Goal: Information Seeking & Learning: Check status

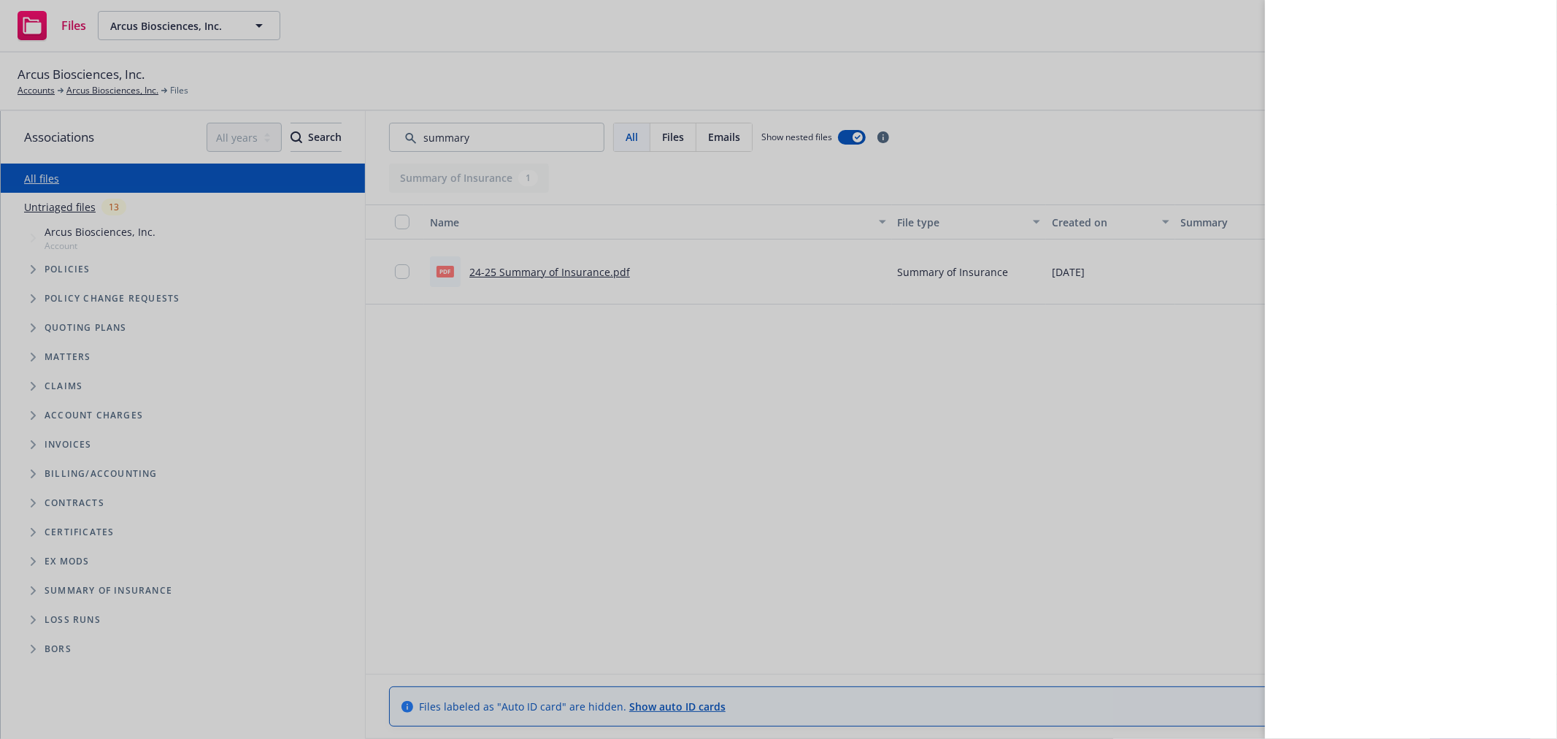
drag, startPoint x: 928, startPoint y: 465, endPoint x: 915, endPoint y: 429, distance: 38.1
click at [927, 453] on div at bounding box center [778, 369] width 1557 height 739
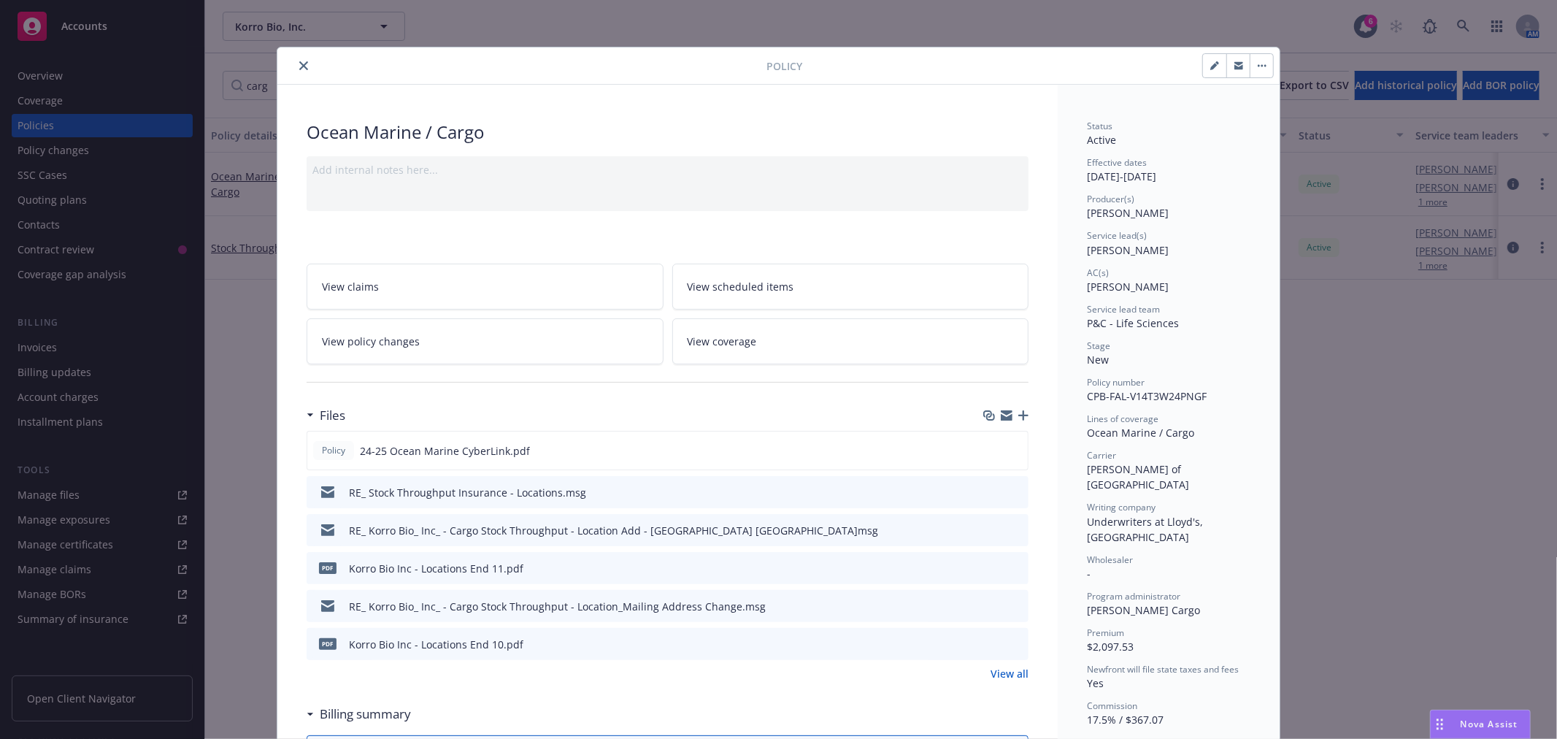
click at [299, 67] on icon "close" at bounding box center [303, 65] width 9 height 9
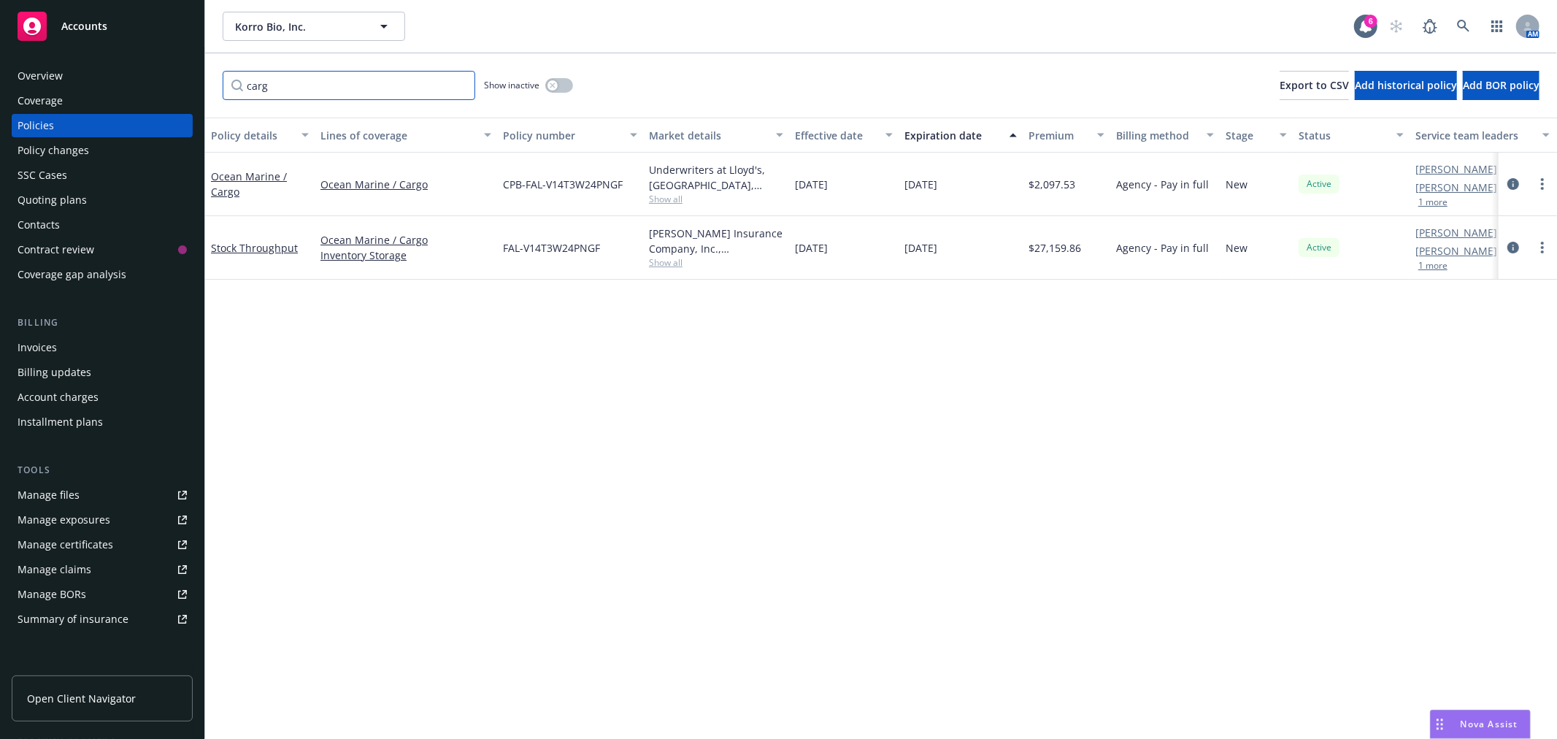
drag, startPoint x: 293, startPoint y: 85, endPoint x: 29, endPoint y: 86, distance: 263.5
click at [29, 86] on div "Accounts Overview Coverage Policies Policy changes SSC Cases Quoting plans Cont…" at bounding box center [778, 369] width 1557 height 739
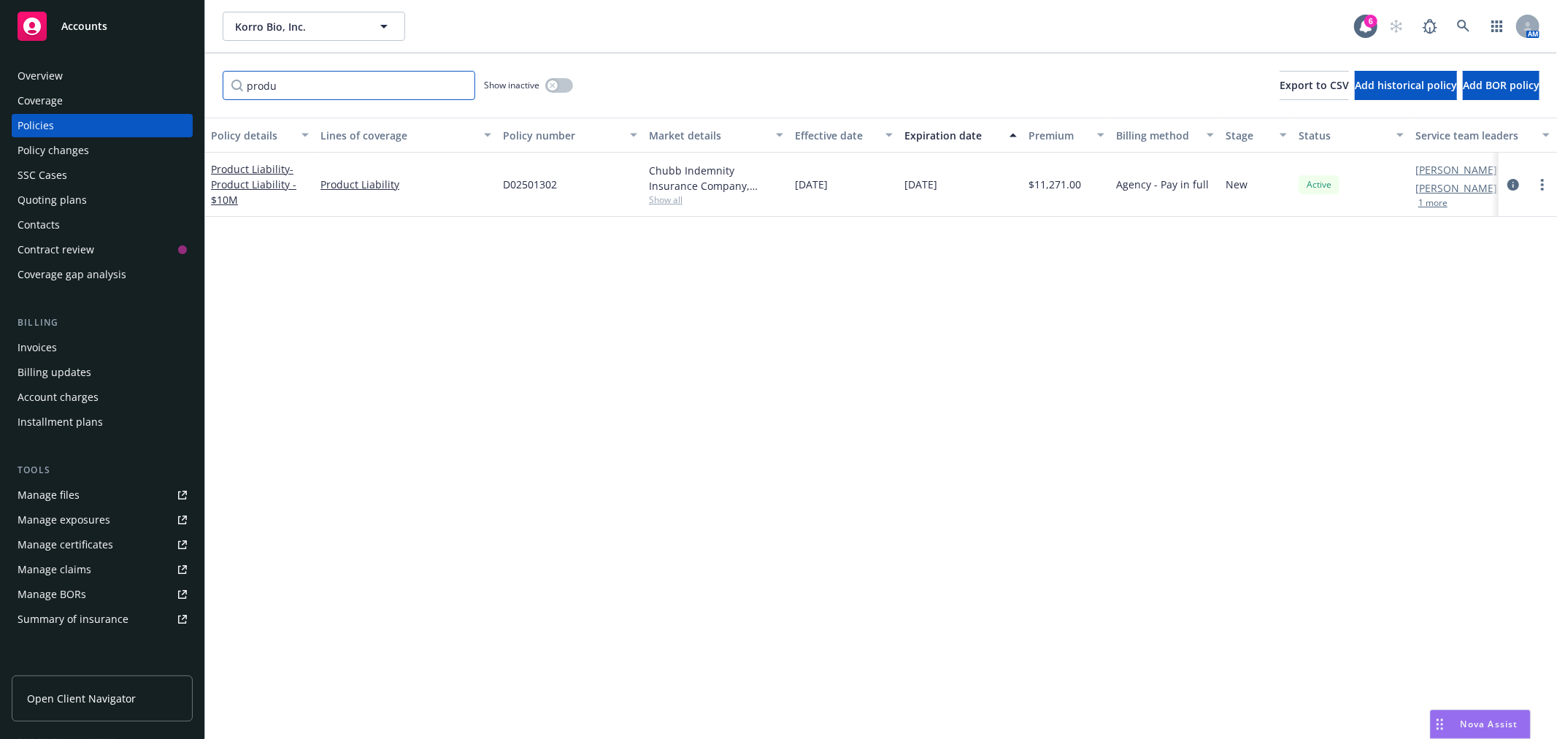
drag, startPoint x: 332, startPoint y: 91, endPoint x: 38, endPoint y: 88, distance: 294.2
click at [89, 92] on div "Accounts Overview Coverage Policies Policy changes SSC Cases Quoting plans Cont…" at bounding box center [778, 369] width 1557 height 739
click at [242, 188] on link "Workers' Compensation" at bounding box center [246, 183] width 71 height 29
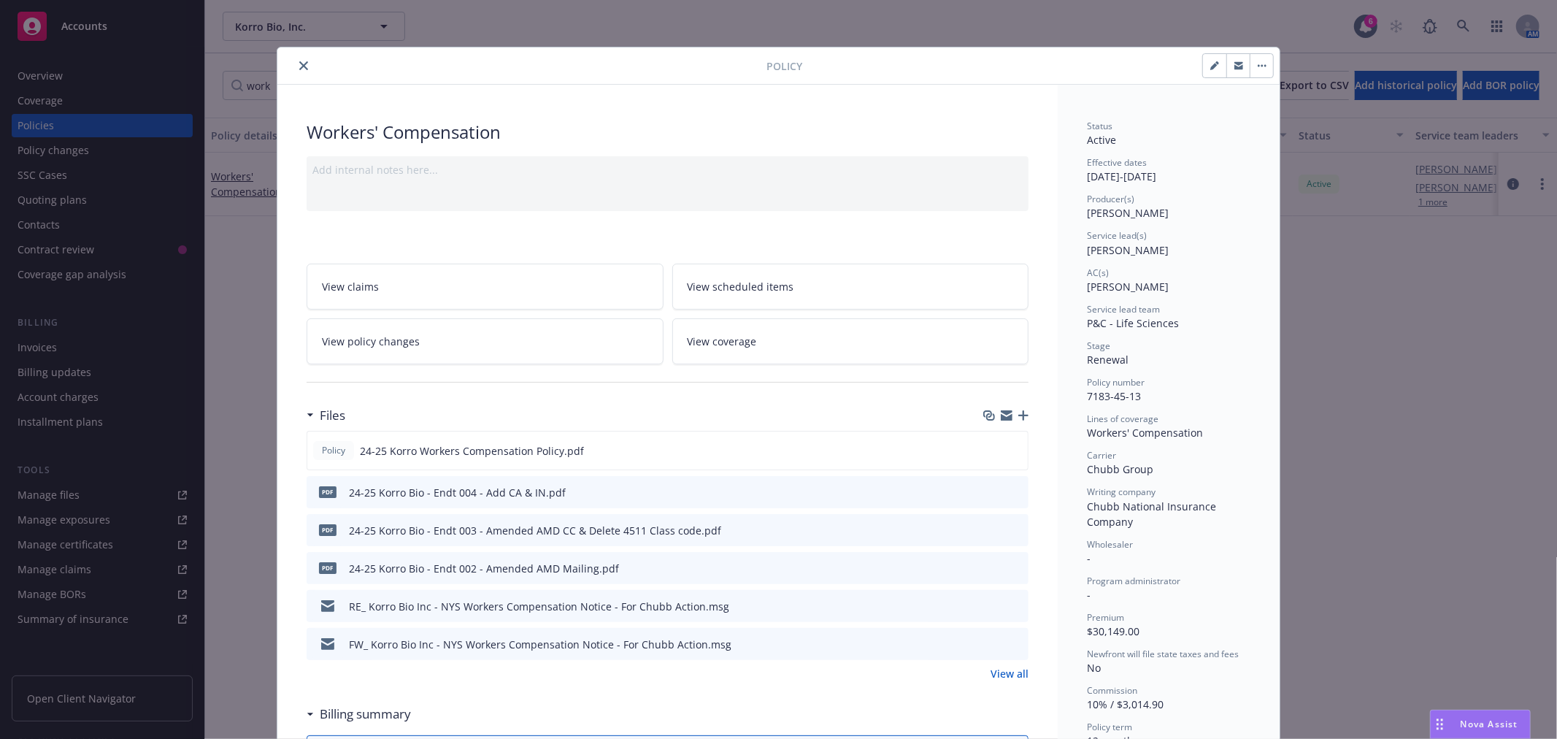
click at [288, 55] on div "Policy" at bounding box center [778, 65] width 1002 height 37
click at [300, 66] on icon "close" at bounding box center [303, 65] width 9 height 9
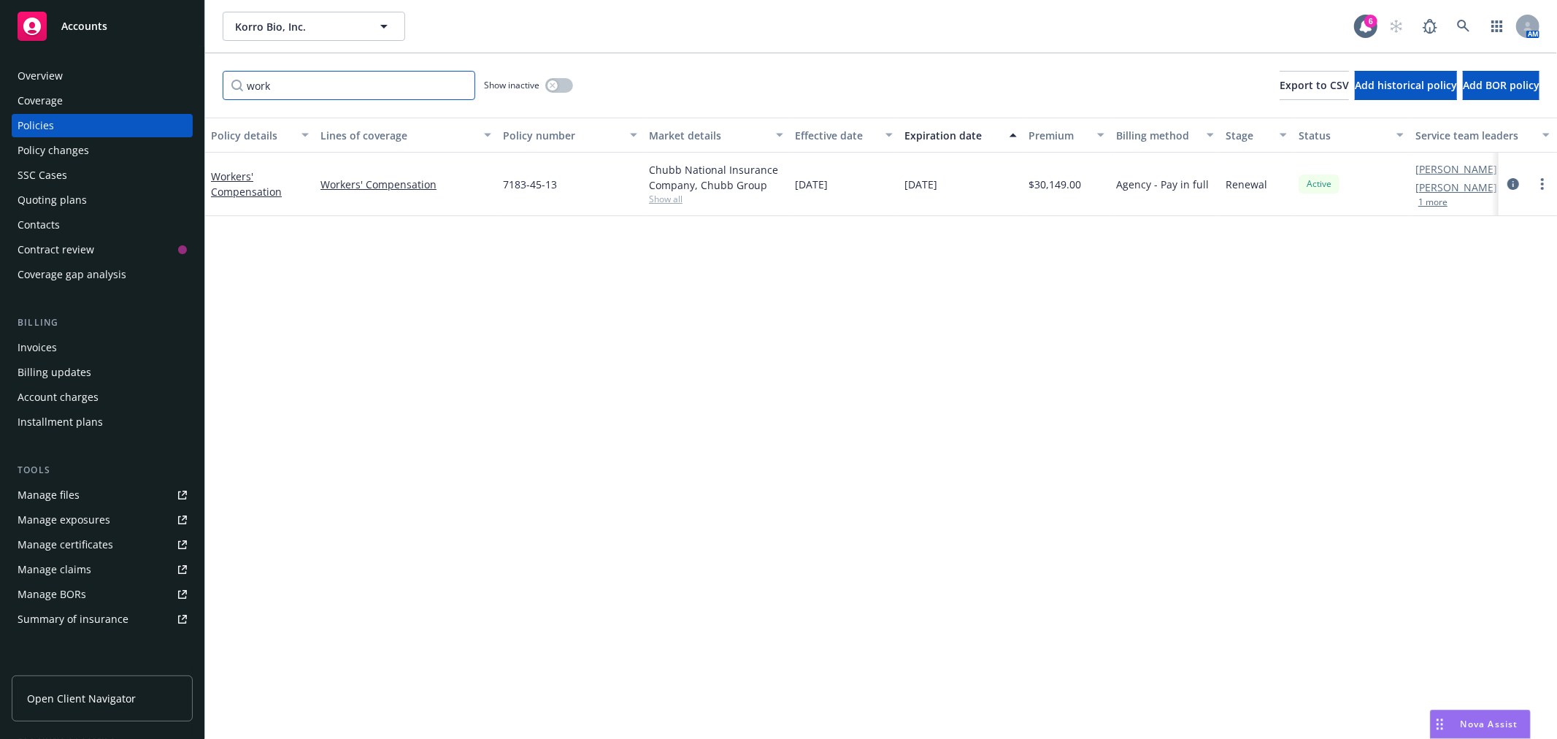
click at [293, 82] on input "work" at bounding box center [349, 85] width 253 height 29
drag, startPoint x: 293, startPoint y: 82, endPoint x: 183, endPoint y: 81, distance: 109.5
click at [183, 82] on div "Accounts Overview Coverage Policies Policy changes SSC Cases Quoting plans Cont…" at bounding box center [778, 369] width 1557 height 739
type input "pack"
click at [242, 178] on link "Commercial Package" at bounding box center [240, 184] width 58 height 29
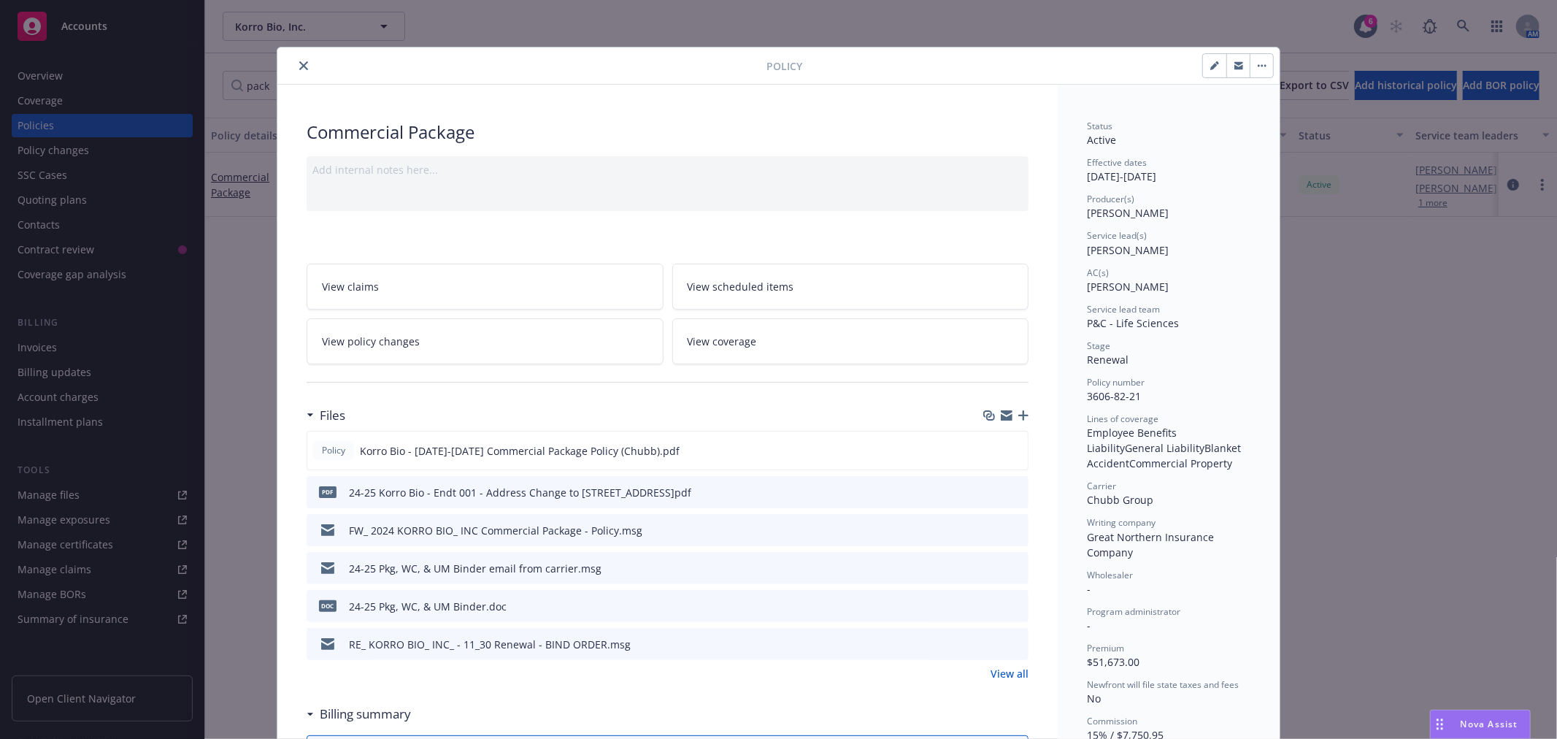
click at [299, 61] on icon "close" at bounding box center [303, 65] width 9 height 9
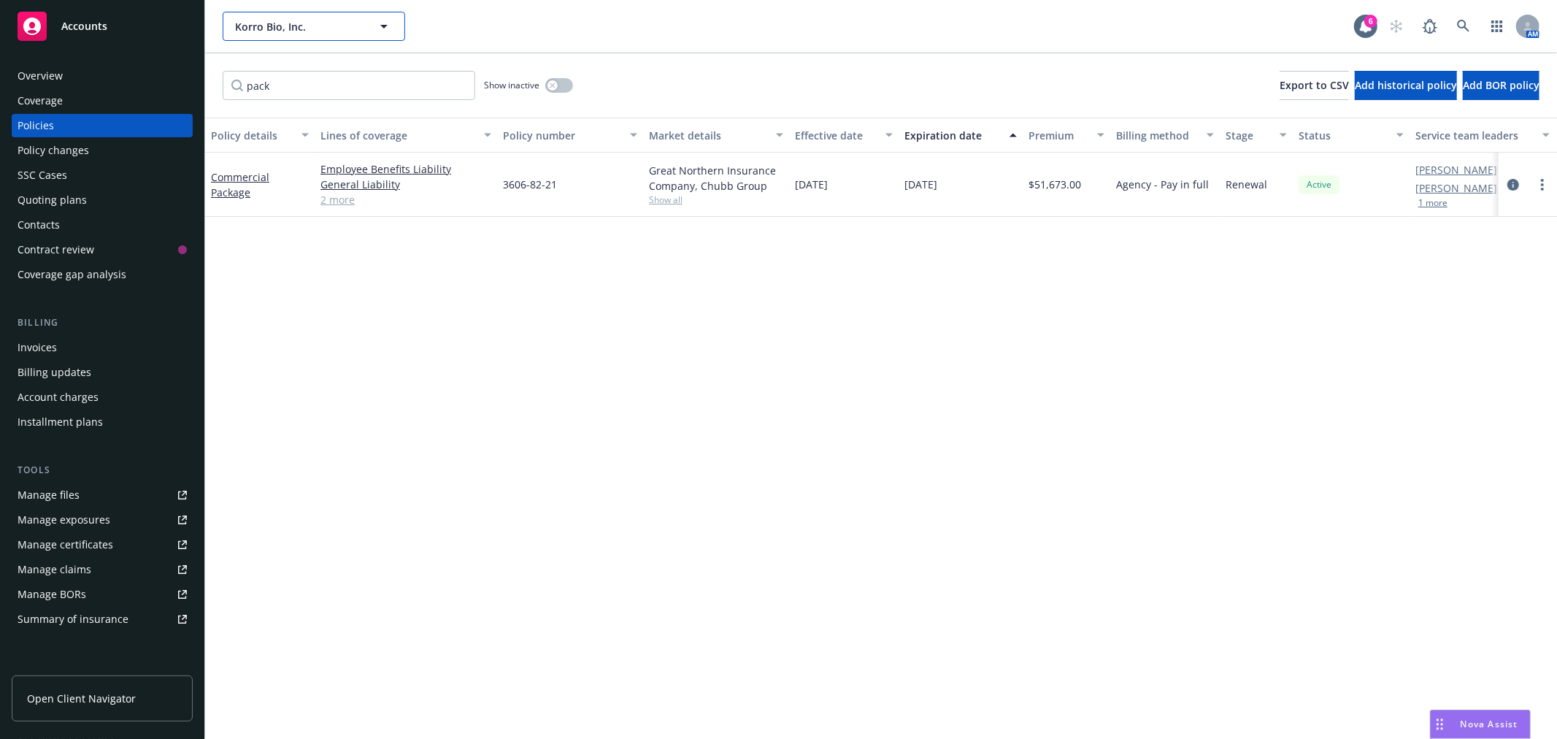
click at [287, 25] on span "Korro Bio, Inc." at bounding box center [298, 26] width 126 height 15
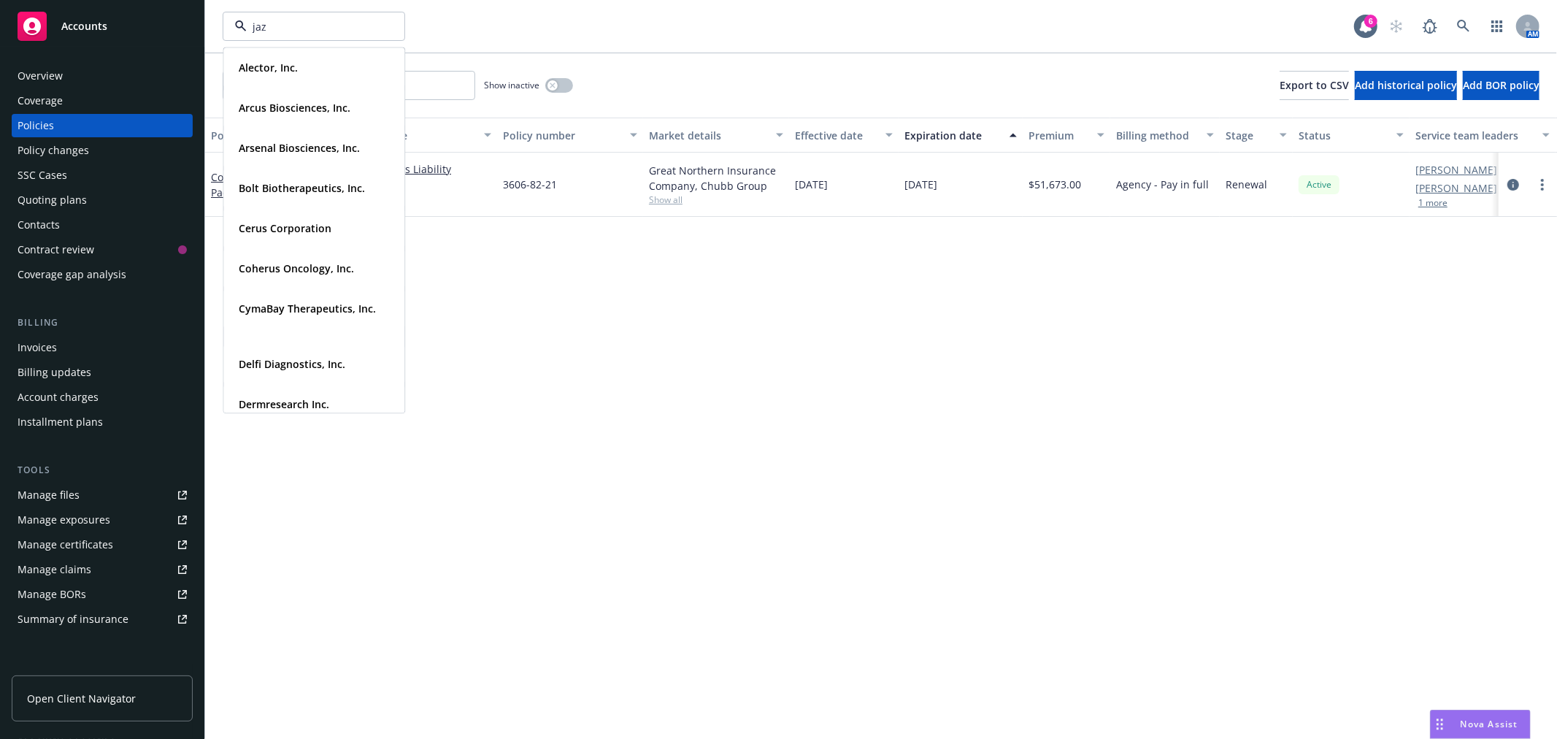
type input "jazz"
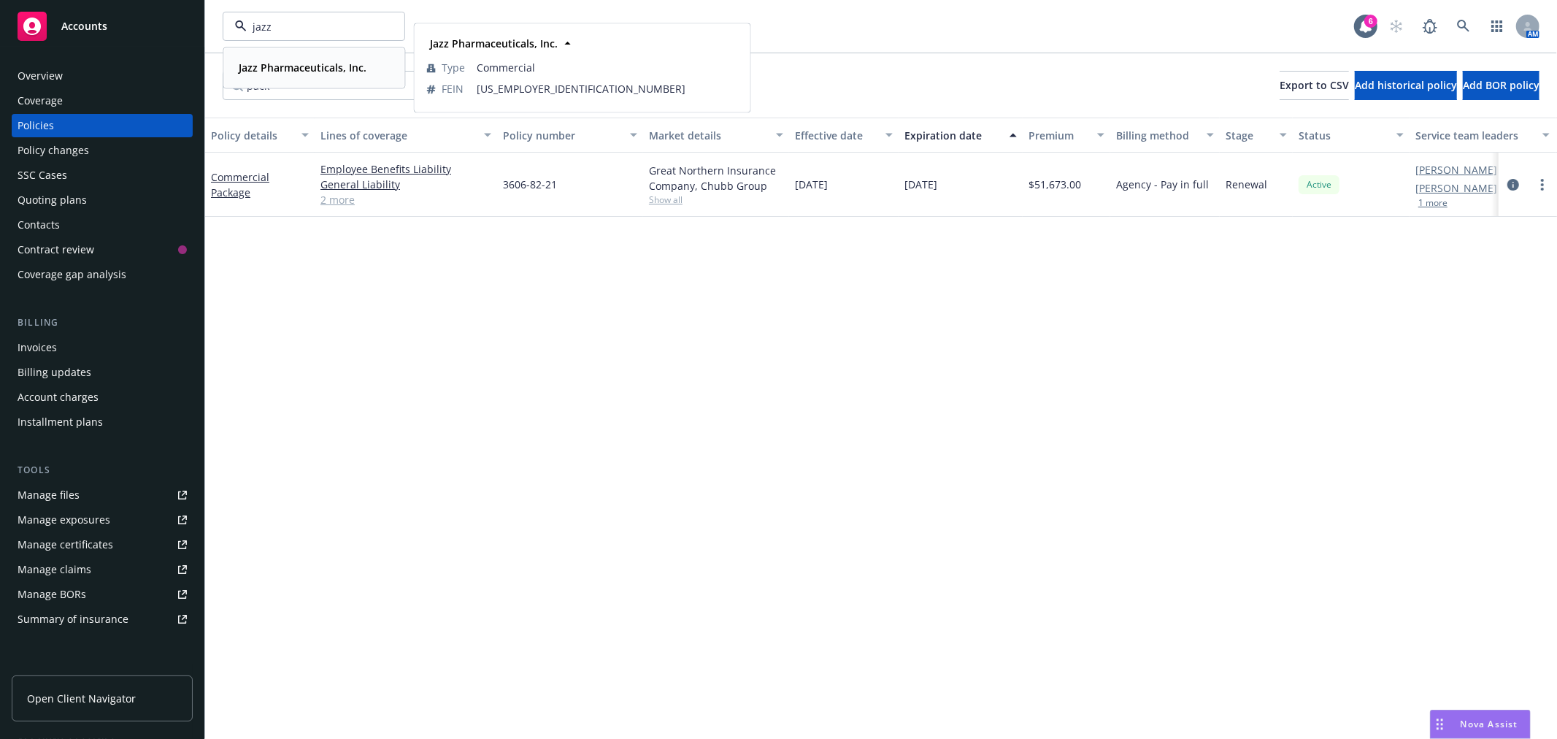
click at [275, 64] on strong "Jazz Pharmaceuticals, Inc." at bounding box center [303, 68] width 128 height 14
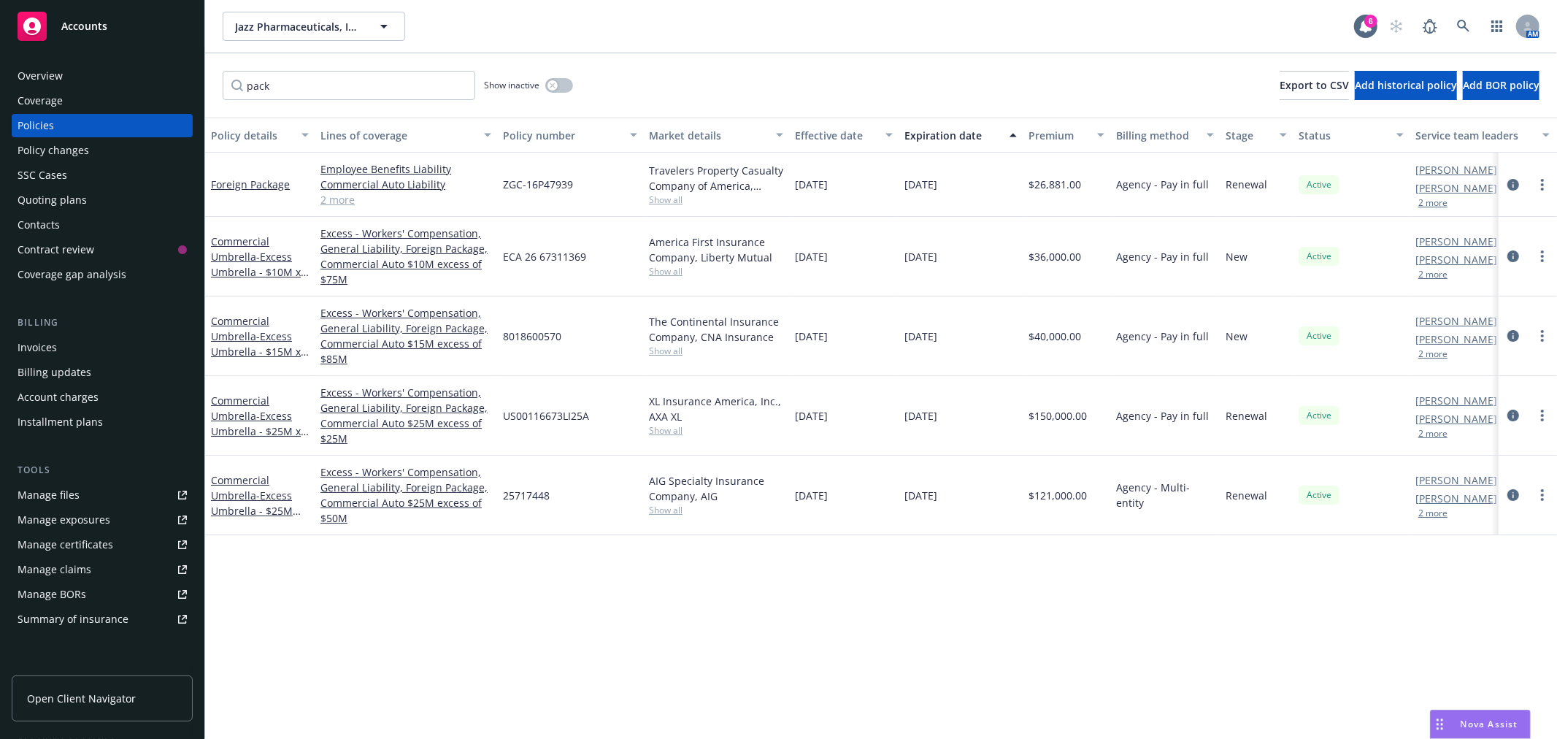
click at [76, 81] on div "Overview" at bounding box center [102, 75] width 169 height 23
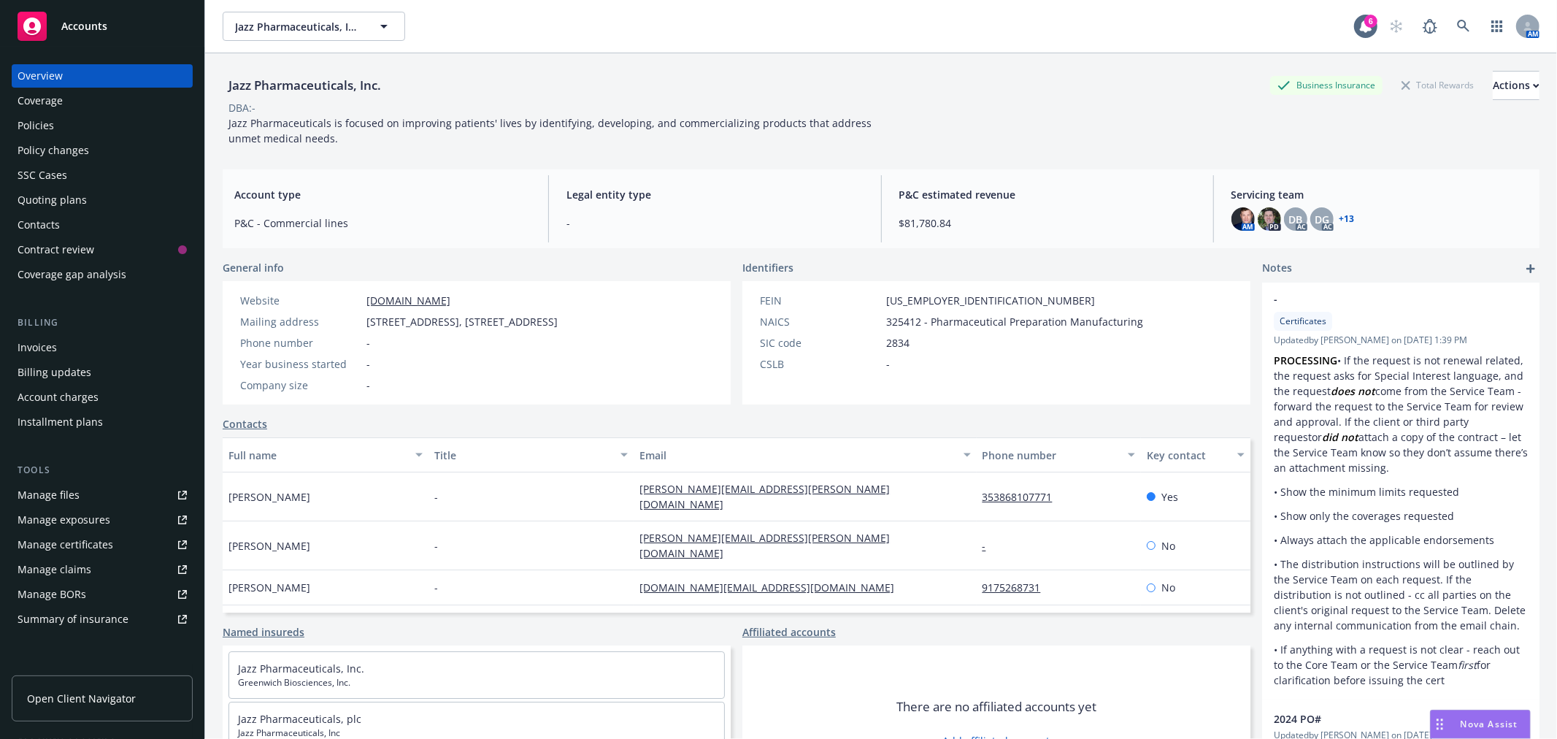
scroll to position [486, 0]
click at [303, 39] on button "Jazz Pharmaceuticals, Inc." at bounding box center [314, 26] width 182 height 29
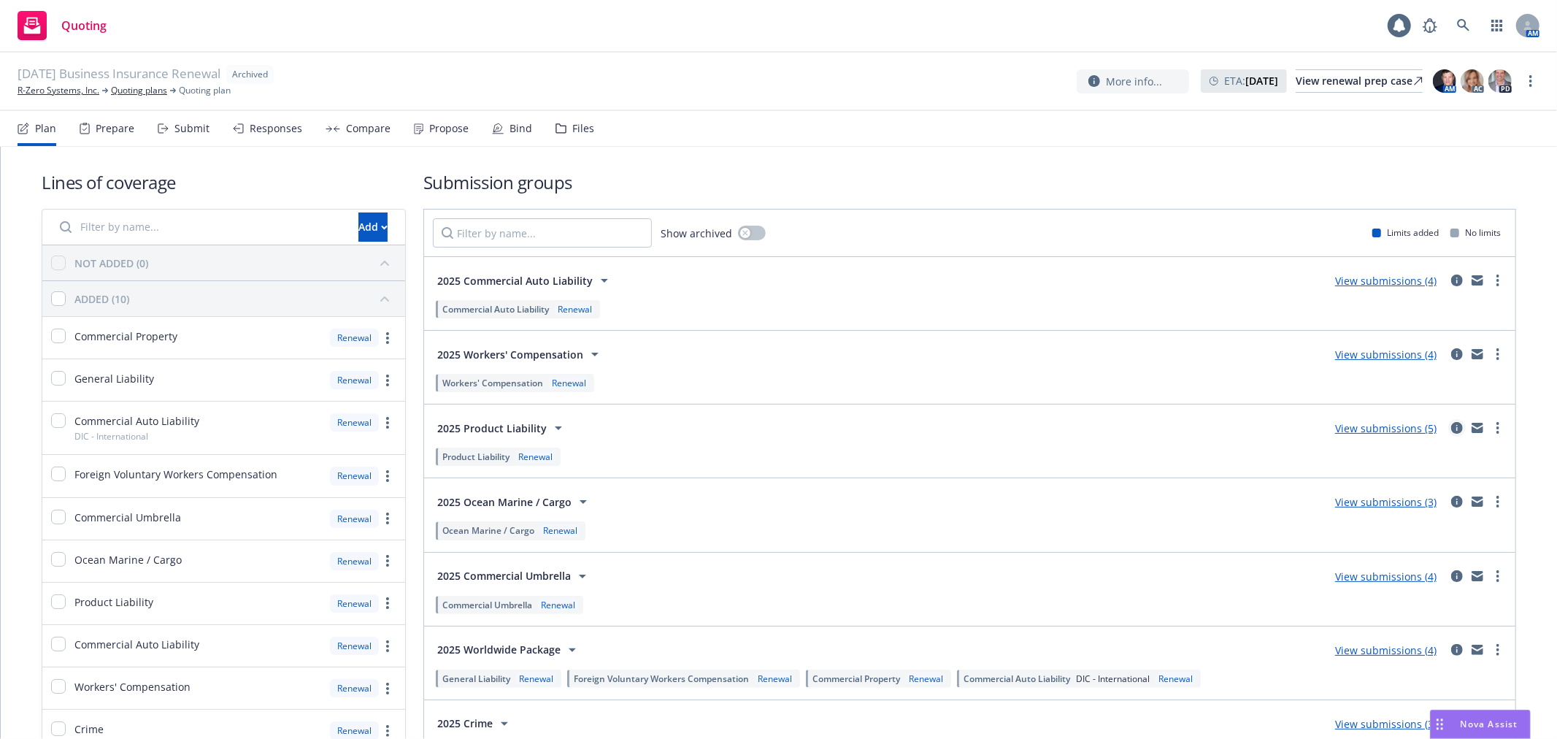
click at [1451, 426] on icon "circleInformation" at bounding box center [1457, 428] width 12 height 12
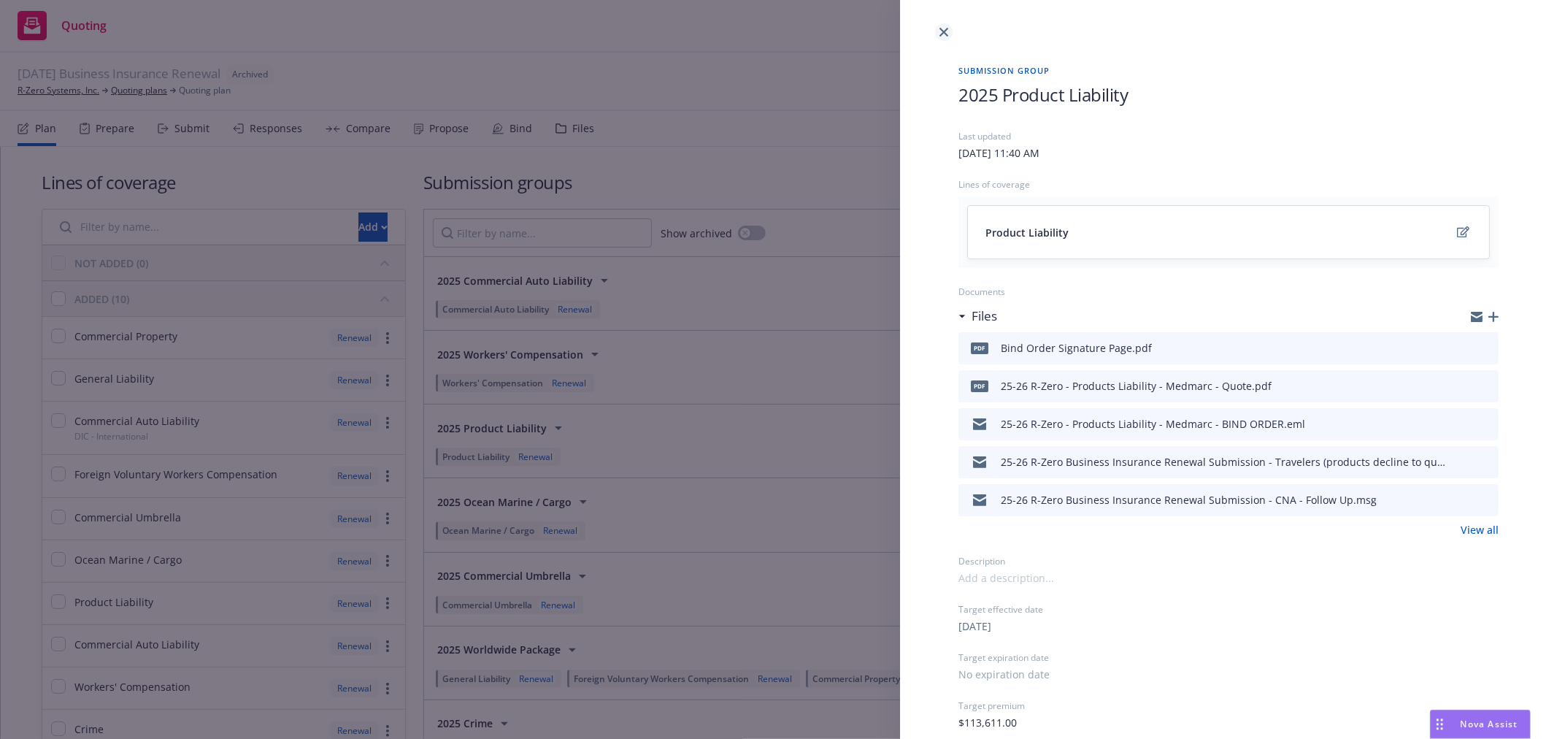
click at [949, 31] on link "close" at bounding box center [944, 32] width 18 height 18
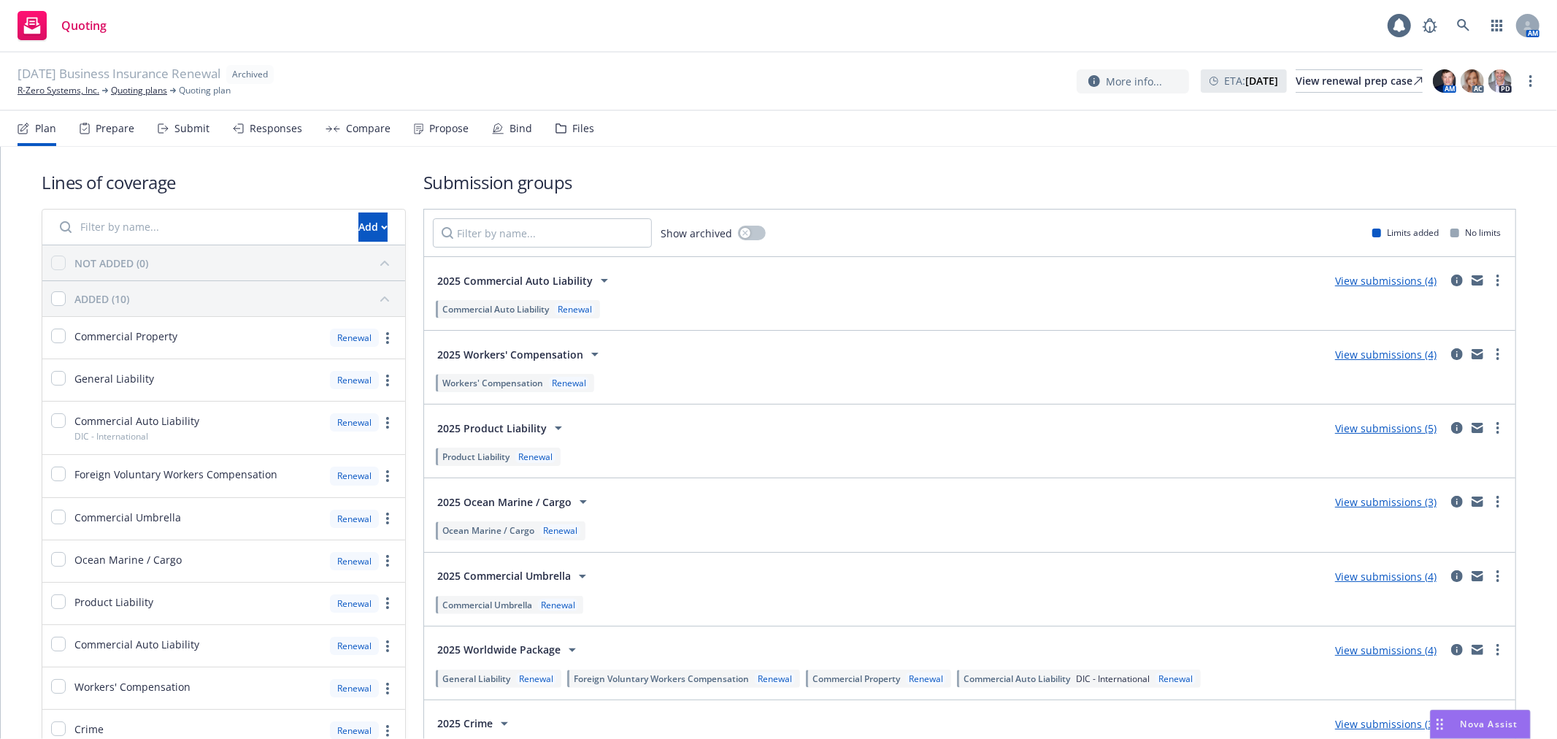
click at [1366, 428] on link "View submissions (5)" at bounding box center [1385, 428] width 101 height 14
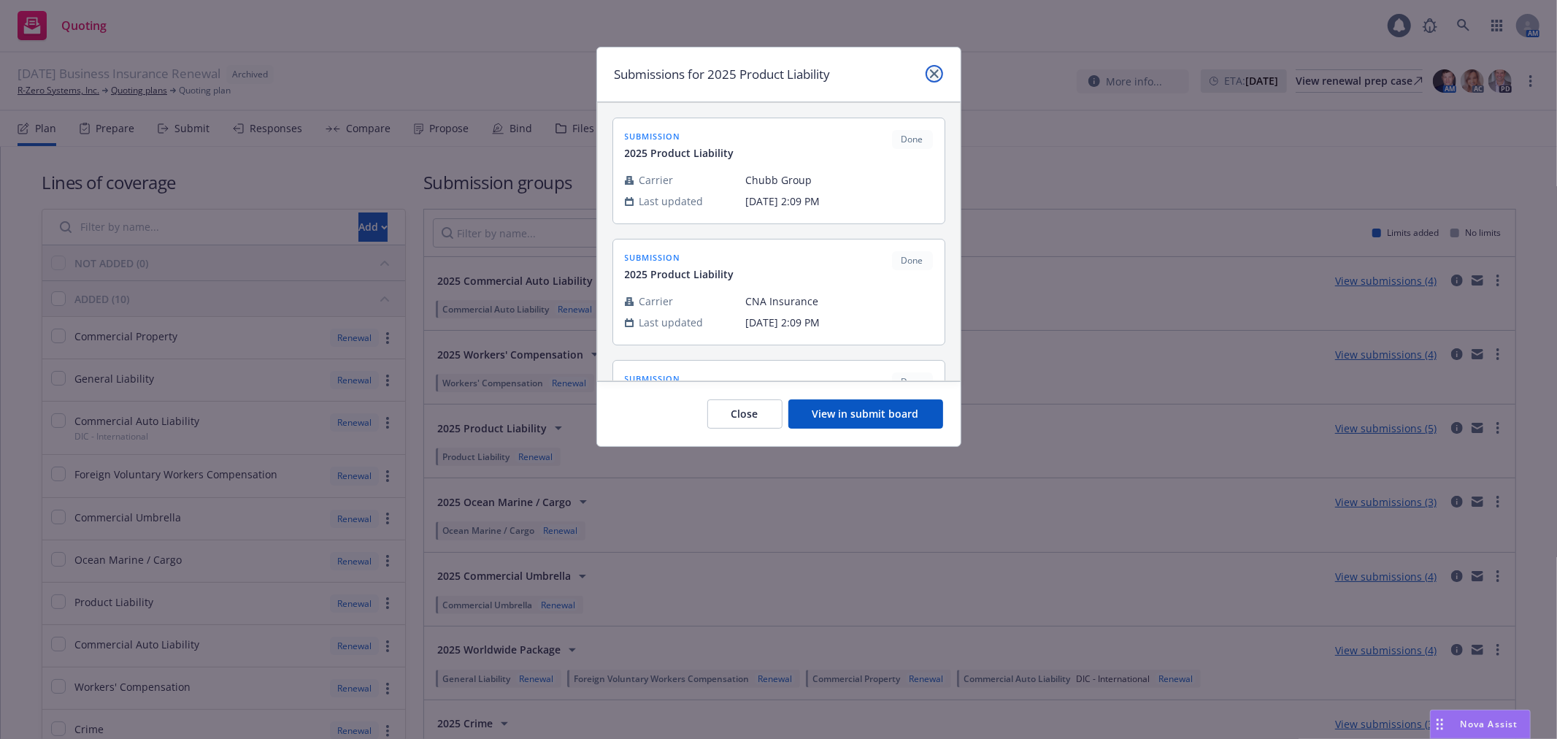
click at [935, 75] on icon "close" at bounding box center [934, 73] width 9 height 9
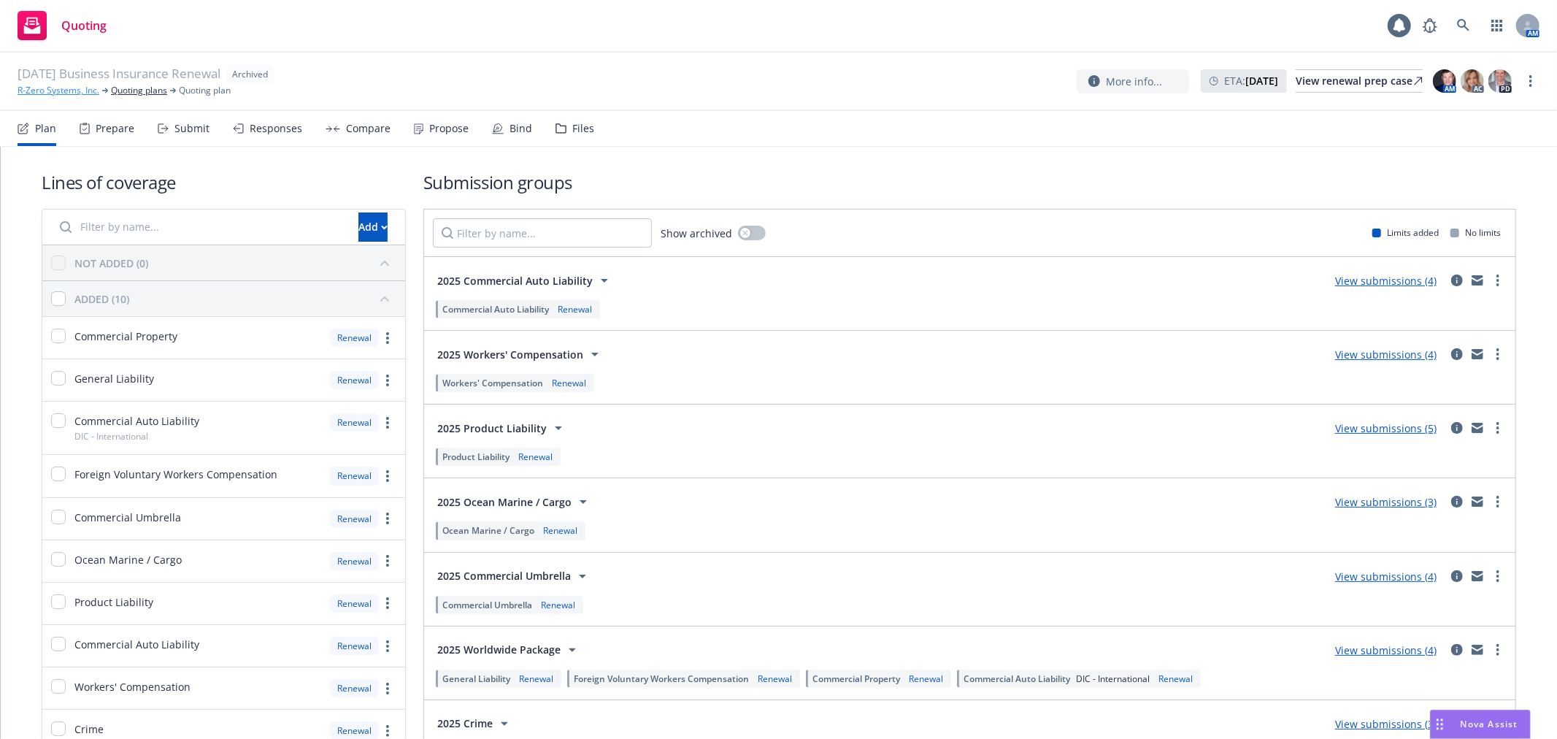
click at [49, 85] on link "R-Zero Systems, Inc." at bounding box center [59, 90] width 82 height 13
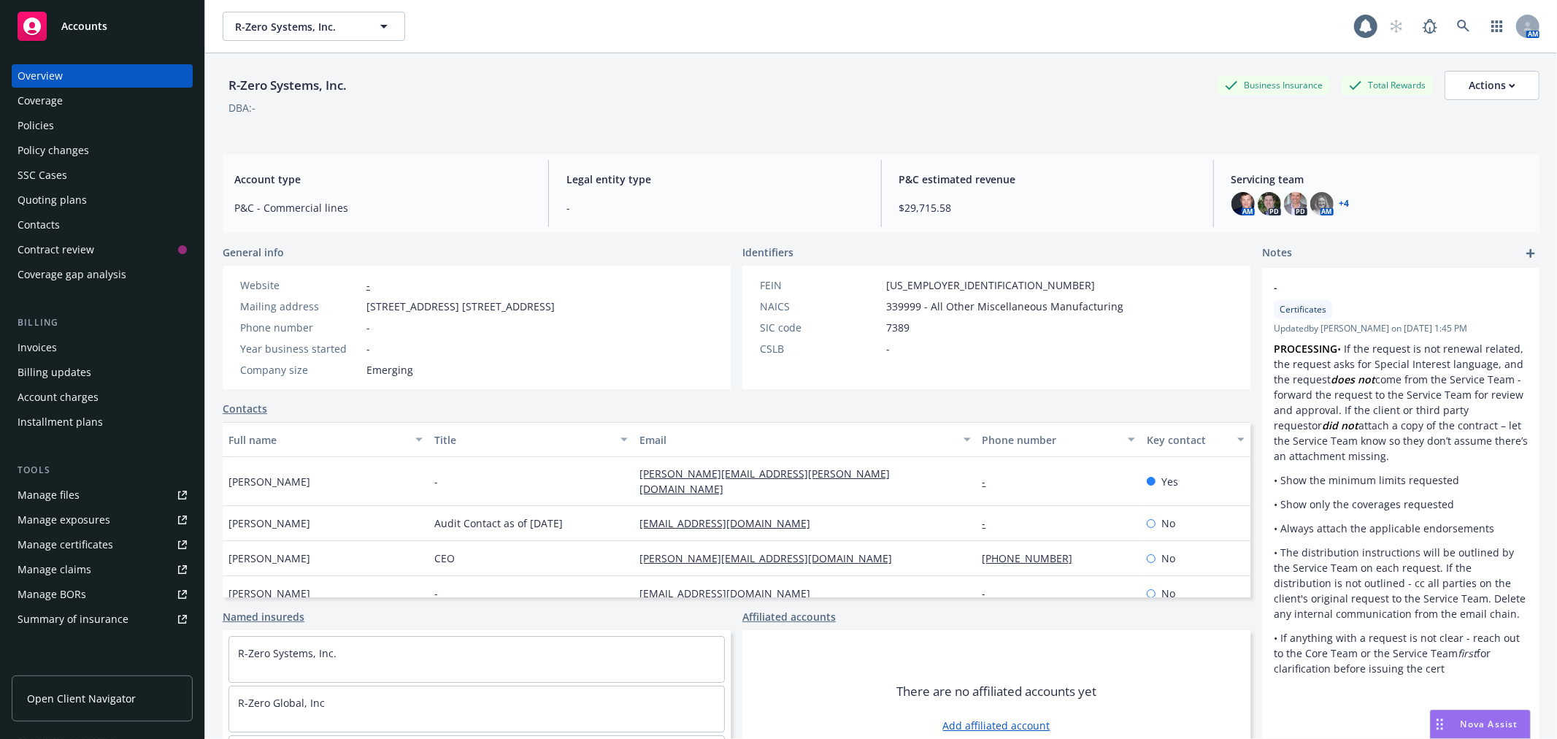
click at [57, 122] on div "Policies" at bounding box center [102, 125] width 169 height 23
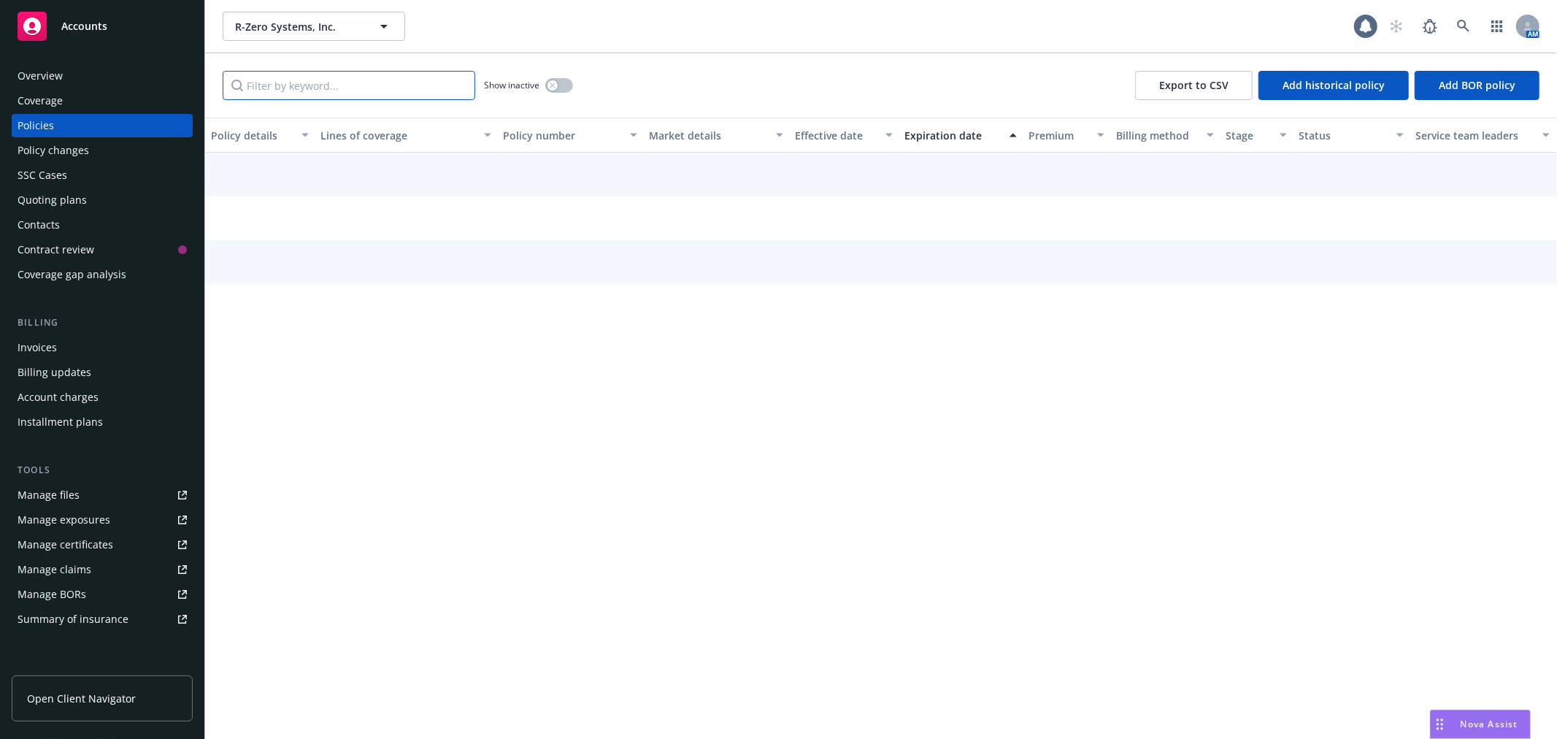
click at [303, 91] on input "Filter by keyword..." at bounding box center [349, 85] width 253 height 29
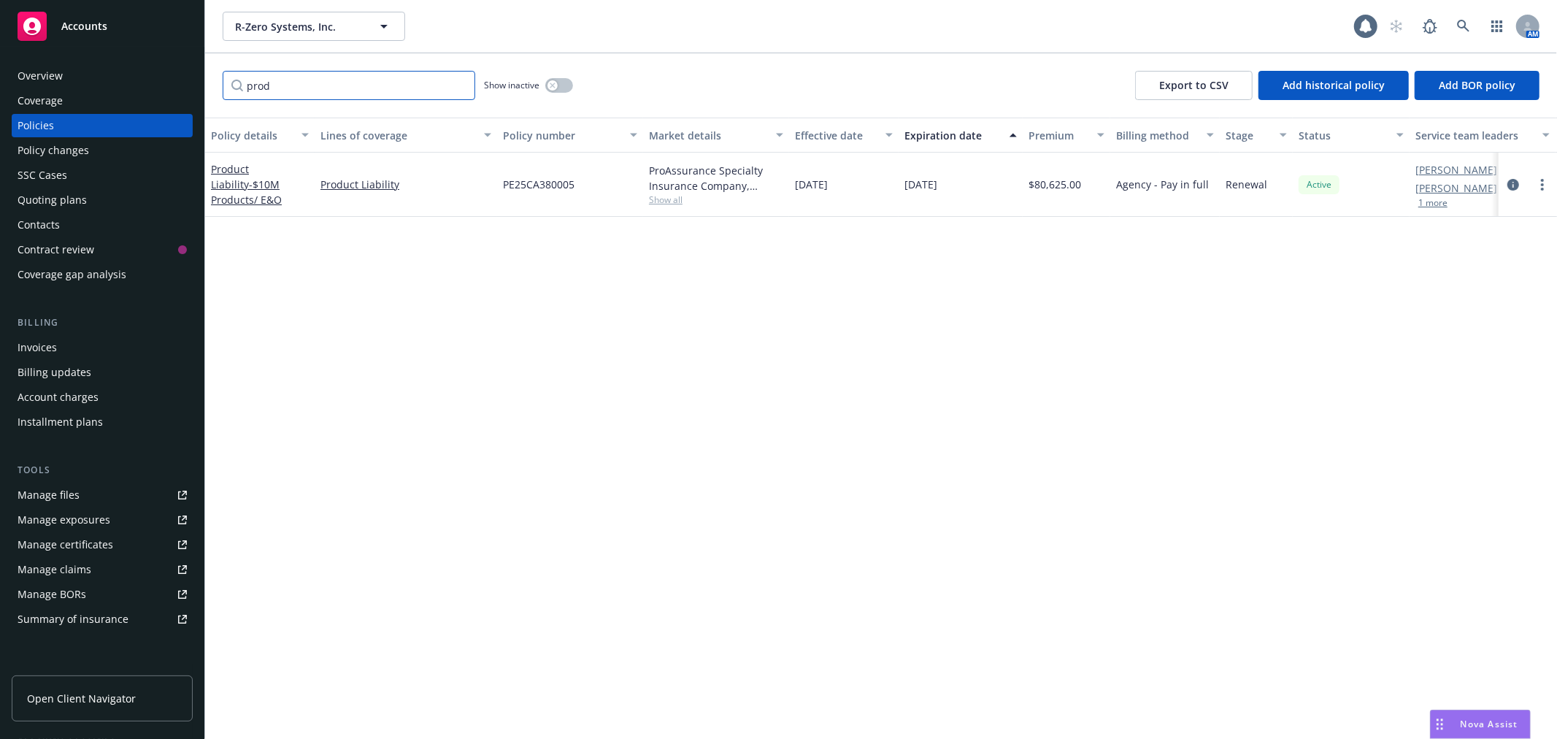
type input "prod"
drag, startPoint x: 78, startPoint y: 206, endPoint x: 100, endPoint y: 199, distance: 23.1
click at [78, 206] on div "Quoting plans" at bounding box center [52, 199] width 69 height 23
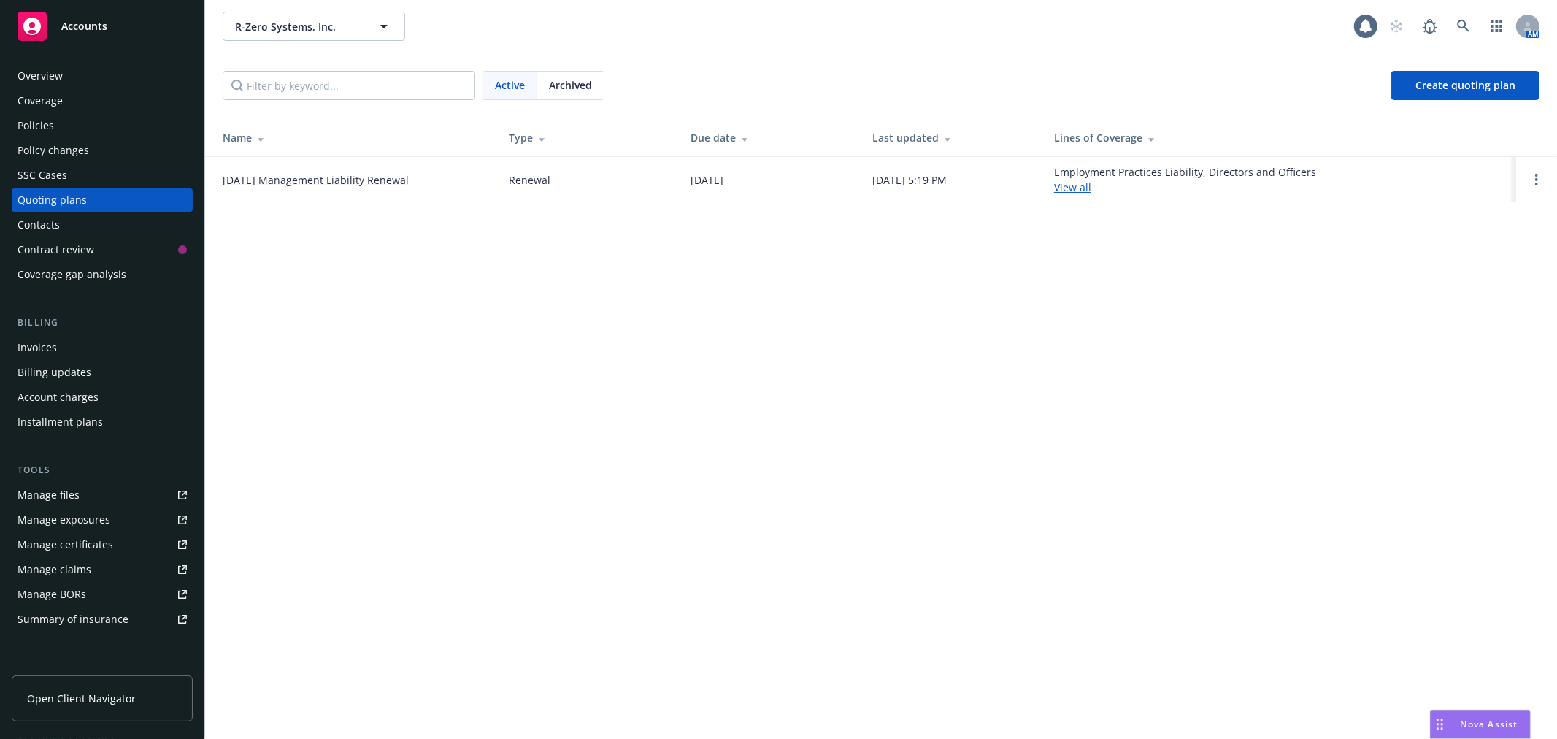
click at [568, 85] on span "Archived" at bounding box center [570, 84] width 43 height 15
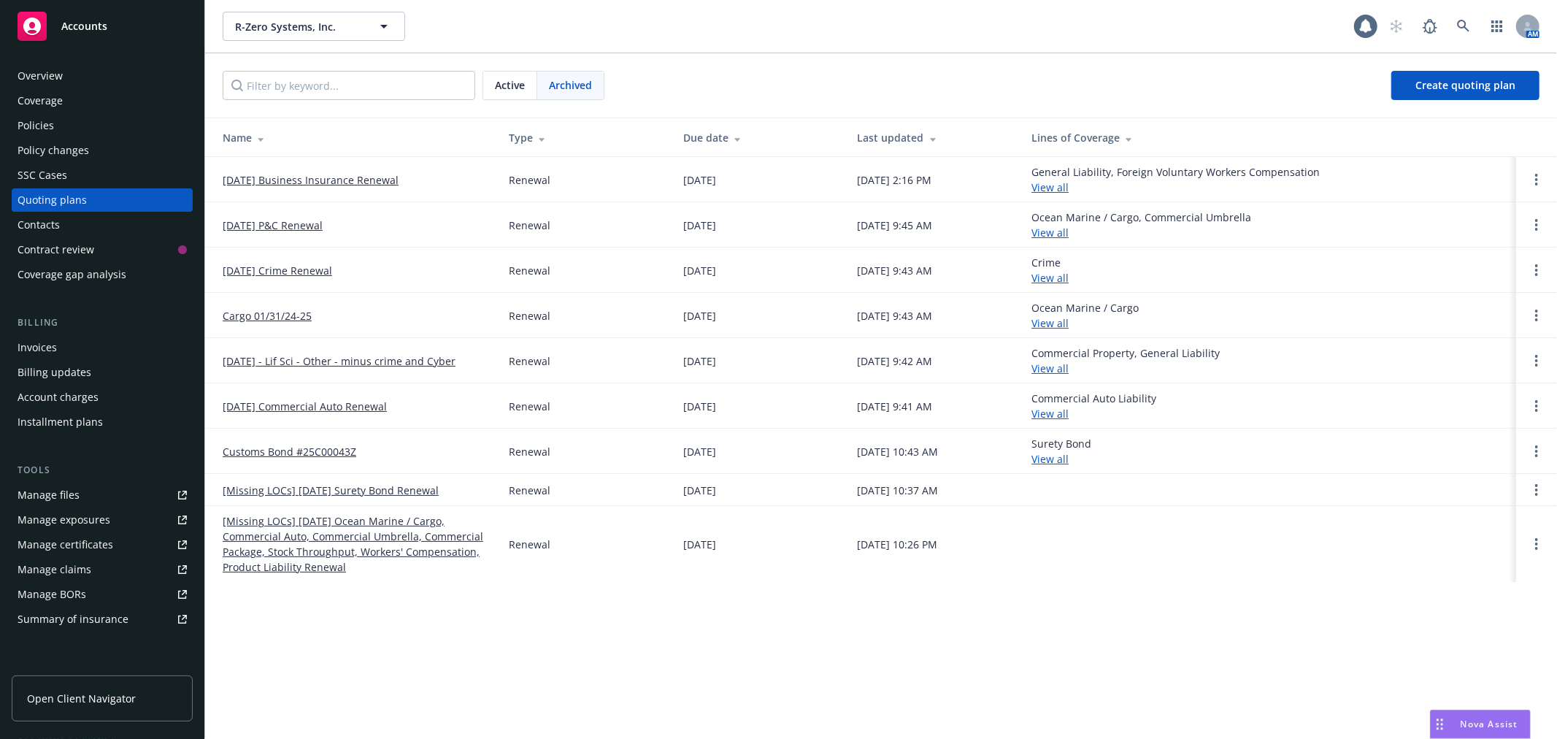
click at [327, 178] on link "[DATE] Business Insurance Renewal" at bounding box center [311, 179] width 176 height 15
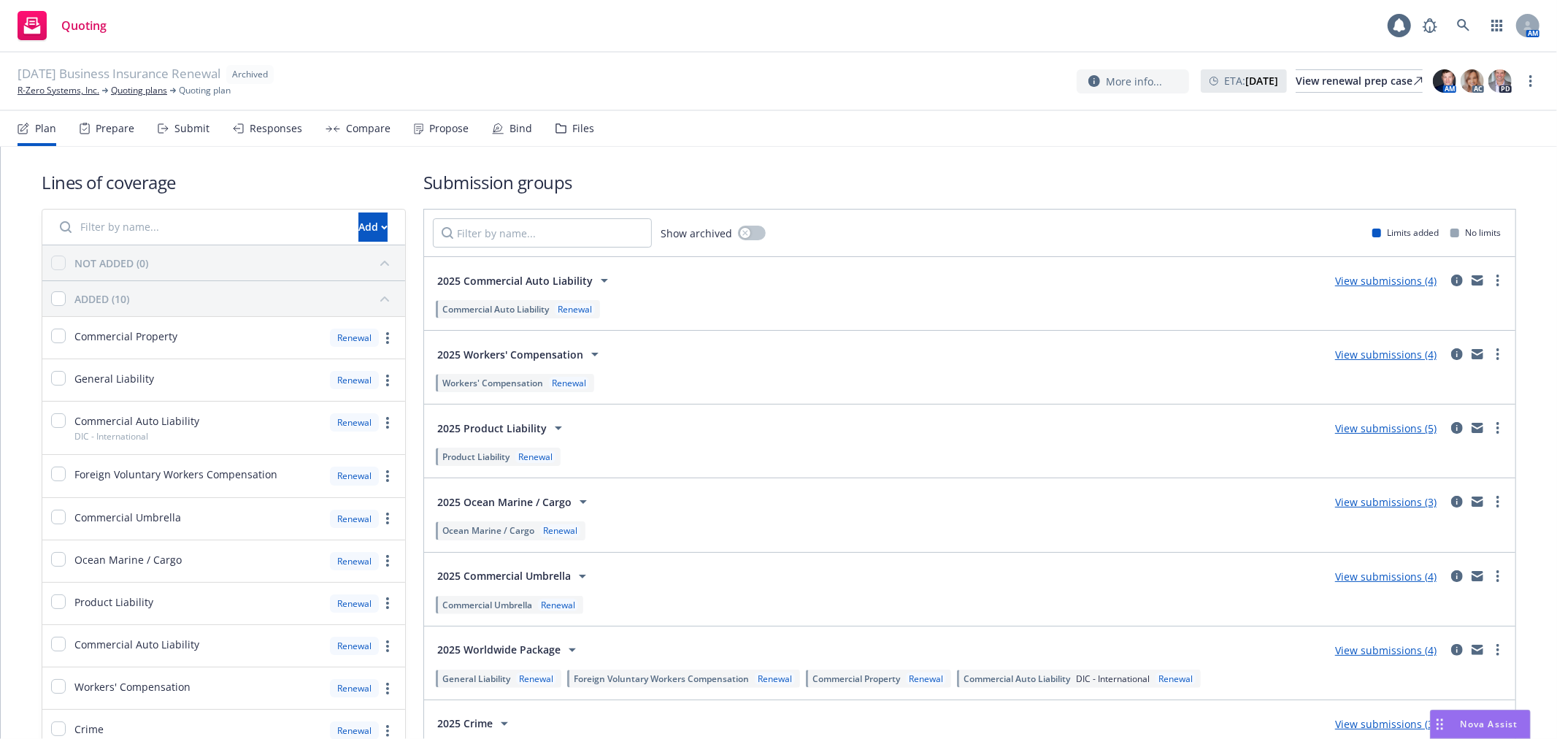
click at [1379, 432] on link "View submissions (5)" at bounding box center [1385, 428] width 101 height 14
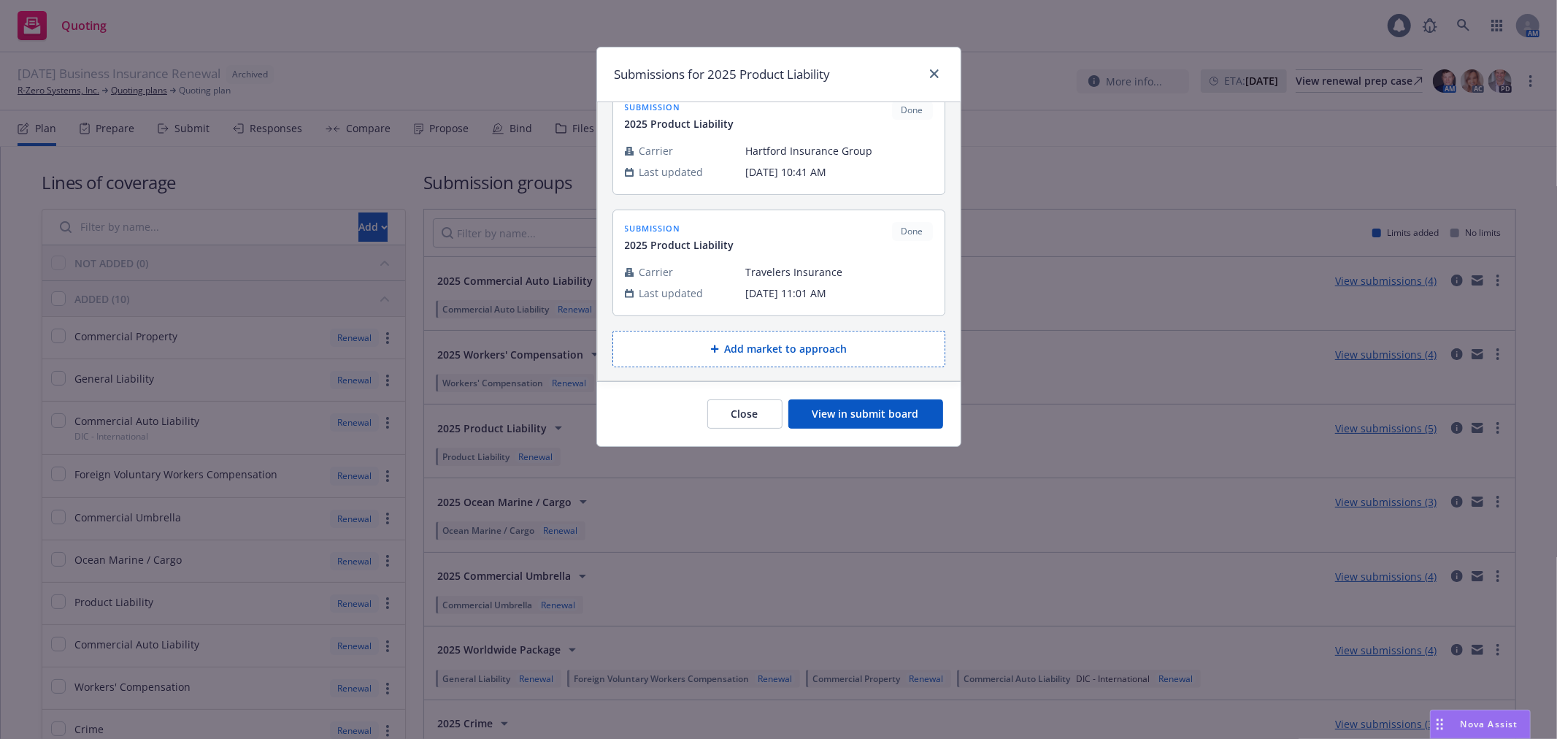
scroll to position [394, 0]
click at [117, 88] on div "Submissions for 2025 Product Liability submission 2025 Product Liability Done C…" at bounding box center [778, 369] width 1557 height 739
drag, startPoint x: 84, startPoint y: 85, endPoint x: 813, endPoint y: 66, distance: 729.4
click at [112, 83] on div "Submissions for 2025 Product Liability submission 2025 Product Liability Done C…" at bounding box center [778, 369] width 1557 height 739
click at [942, 74] on div "Submissions for 2025 Product Liability" at bounding box center [778, 74] width 363 height 55
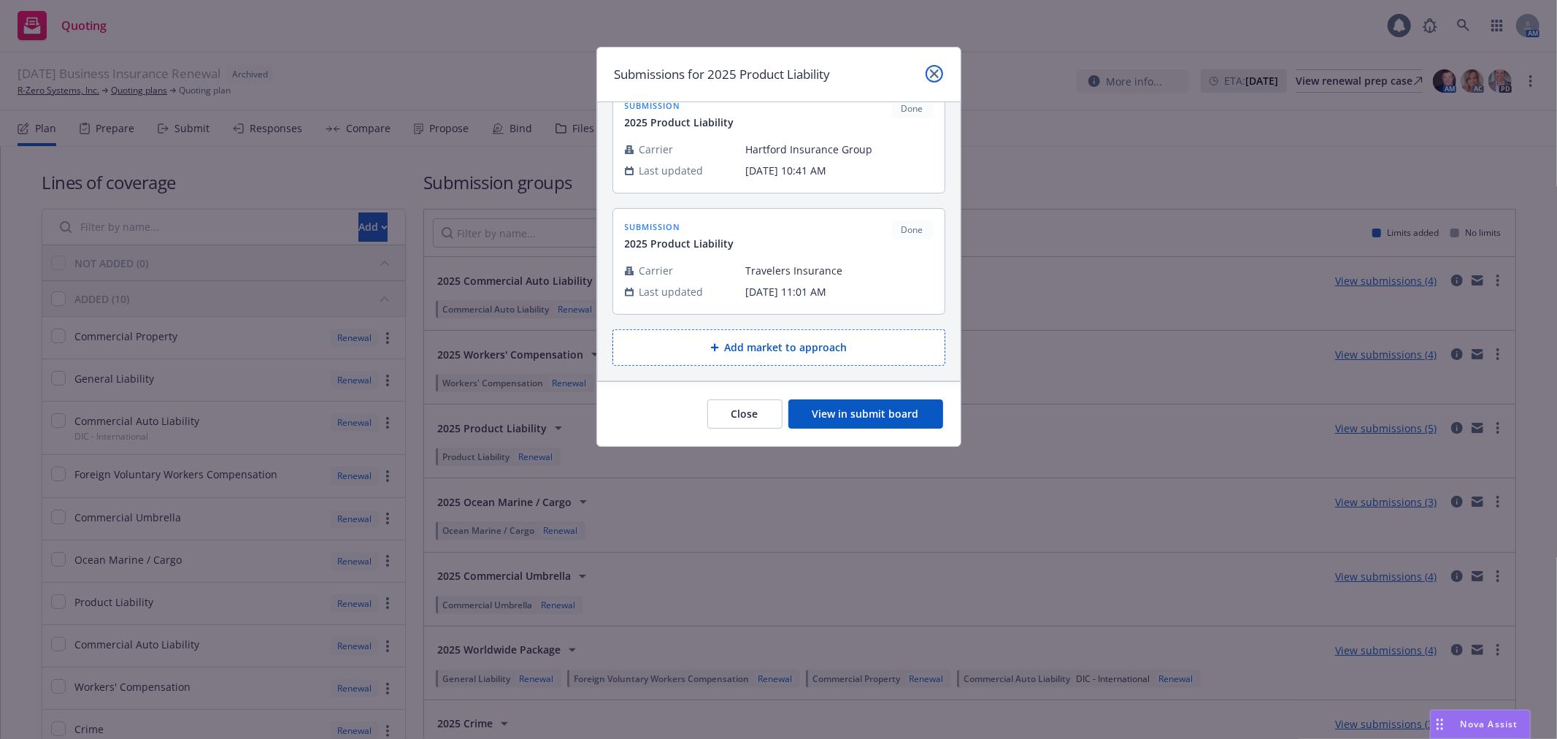
click at [933, 71] on icon "close" at bounding box center [934, 73] width 9 height 9
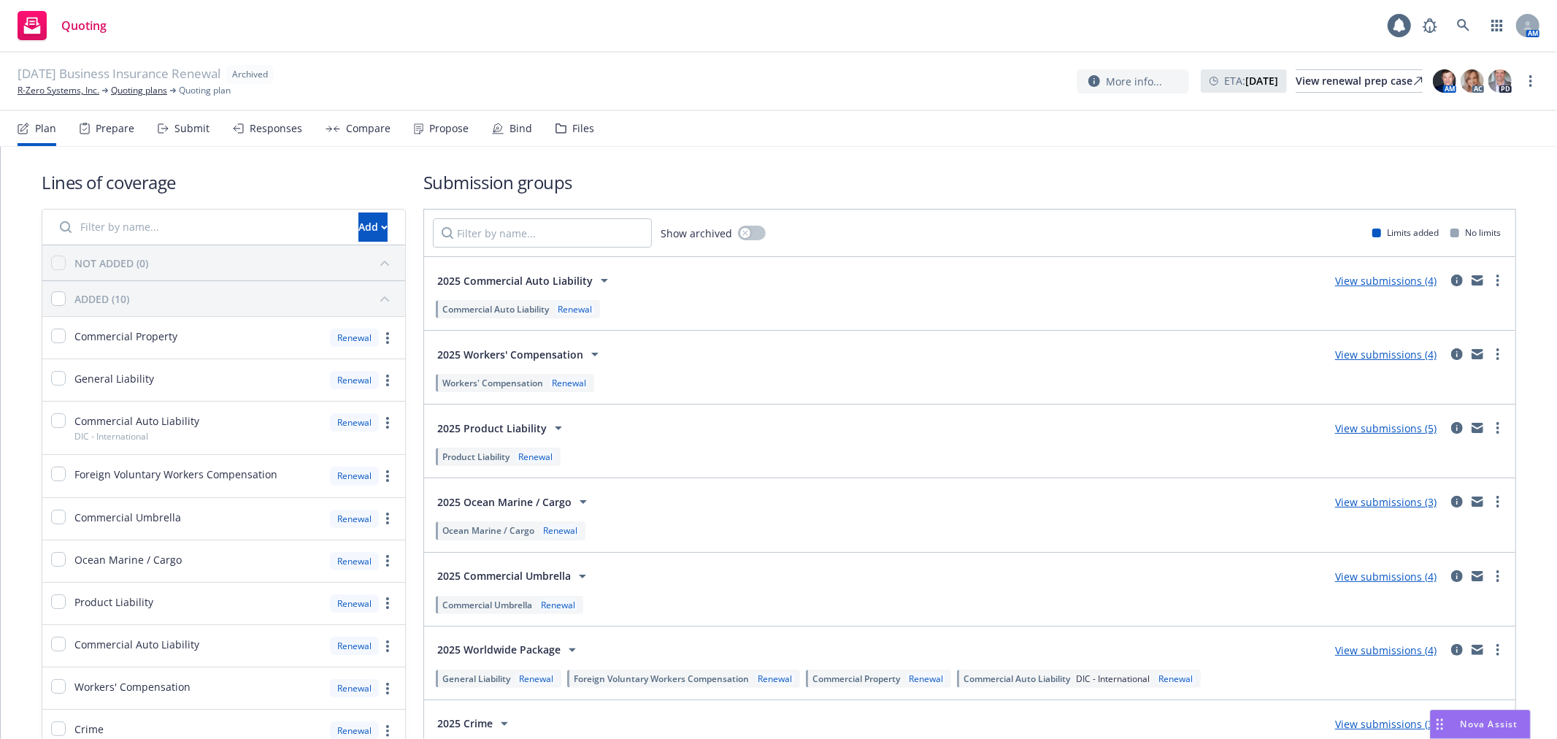
drag, startPoint x: 39, startPoint y: 92, endPoint x: 100, endPoint y: 96, distance: 61.5
click at [39, 92] on link "R-Zero Systems, Inc." at bounding box center [59, 90] width 82 height 13
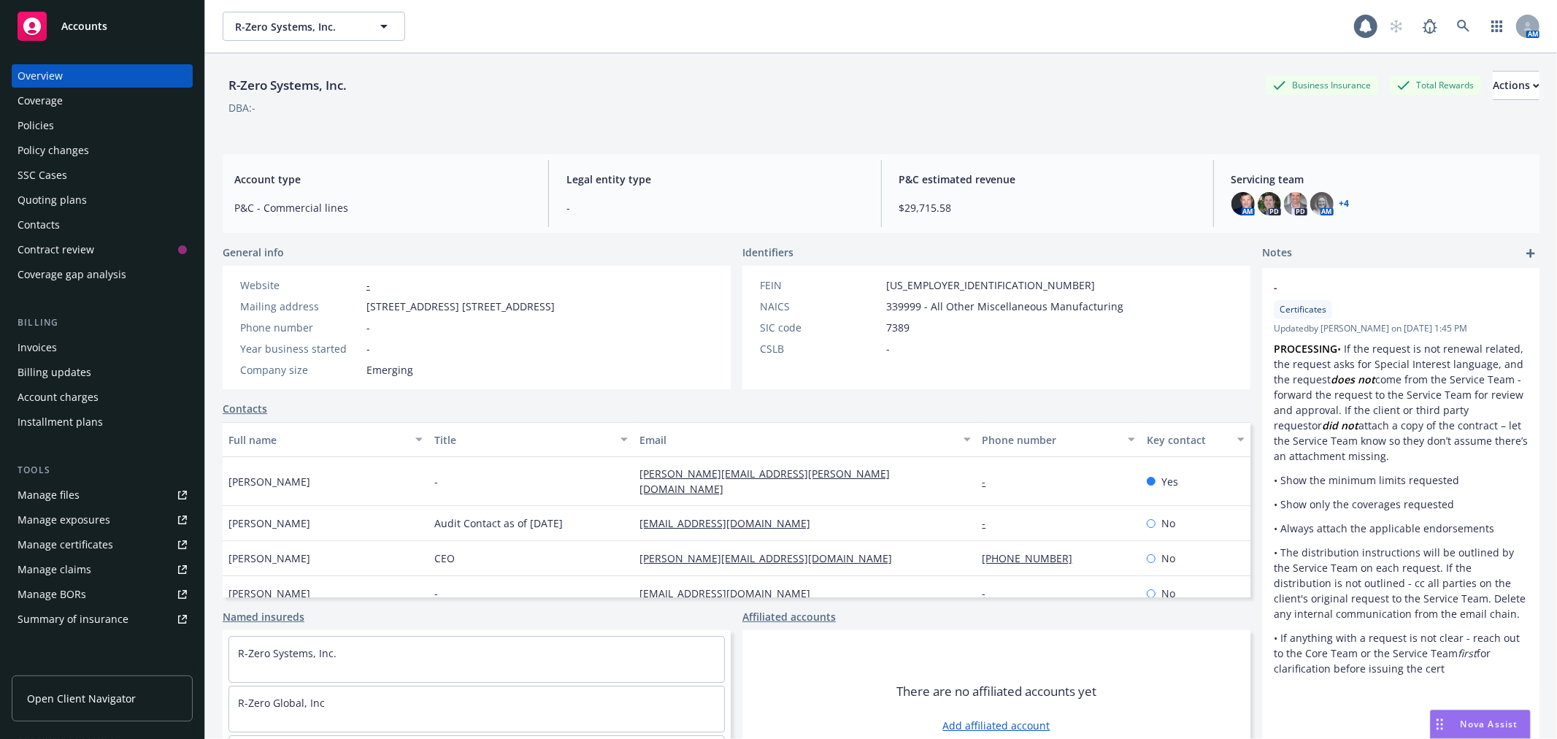
click at [53, 128] on div "Policies" at bounding box center [102, 125] width 169 height 23
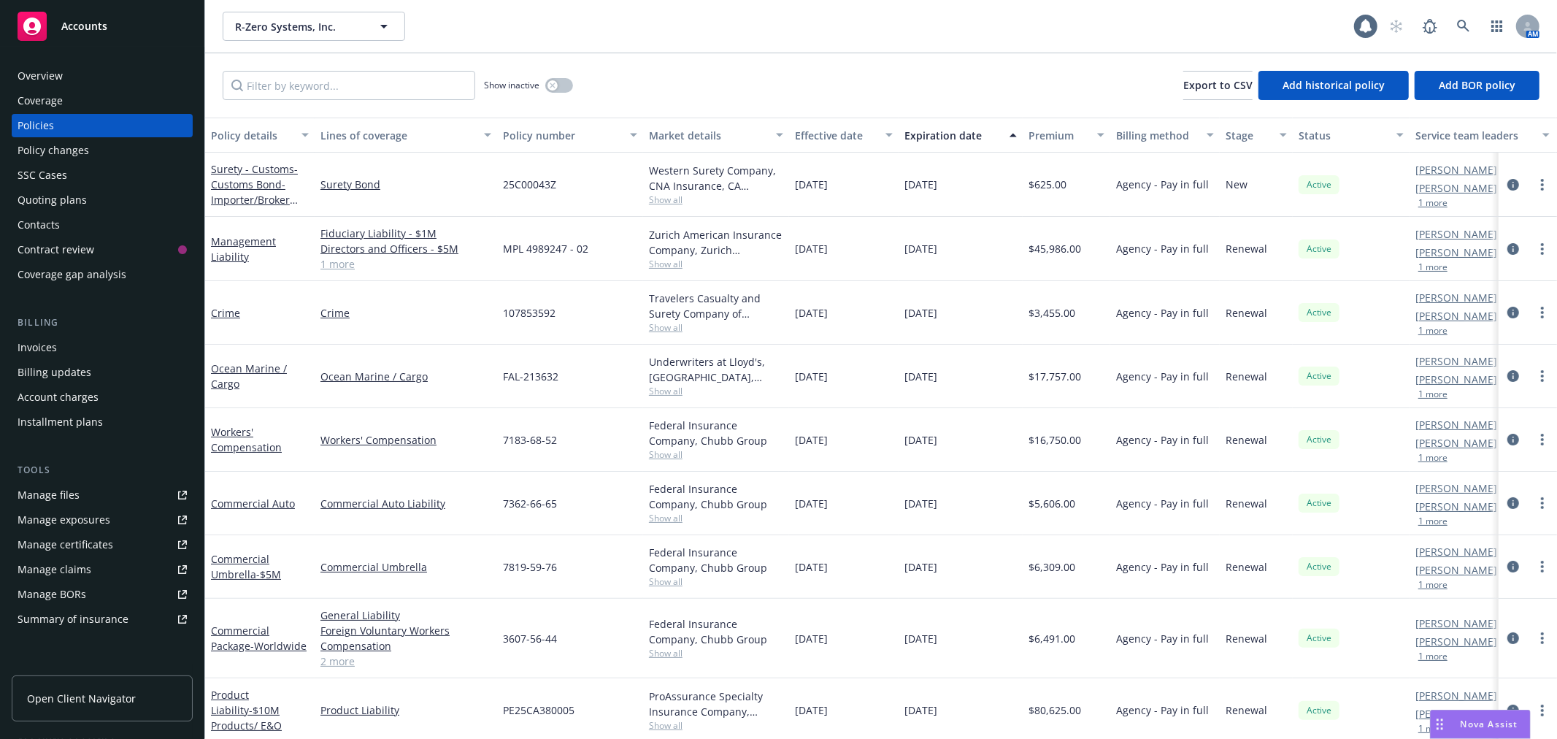
click at [78, 195] on div "Quoting plans" at bounding box center [52, 199] width 69 height 23
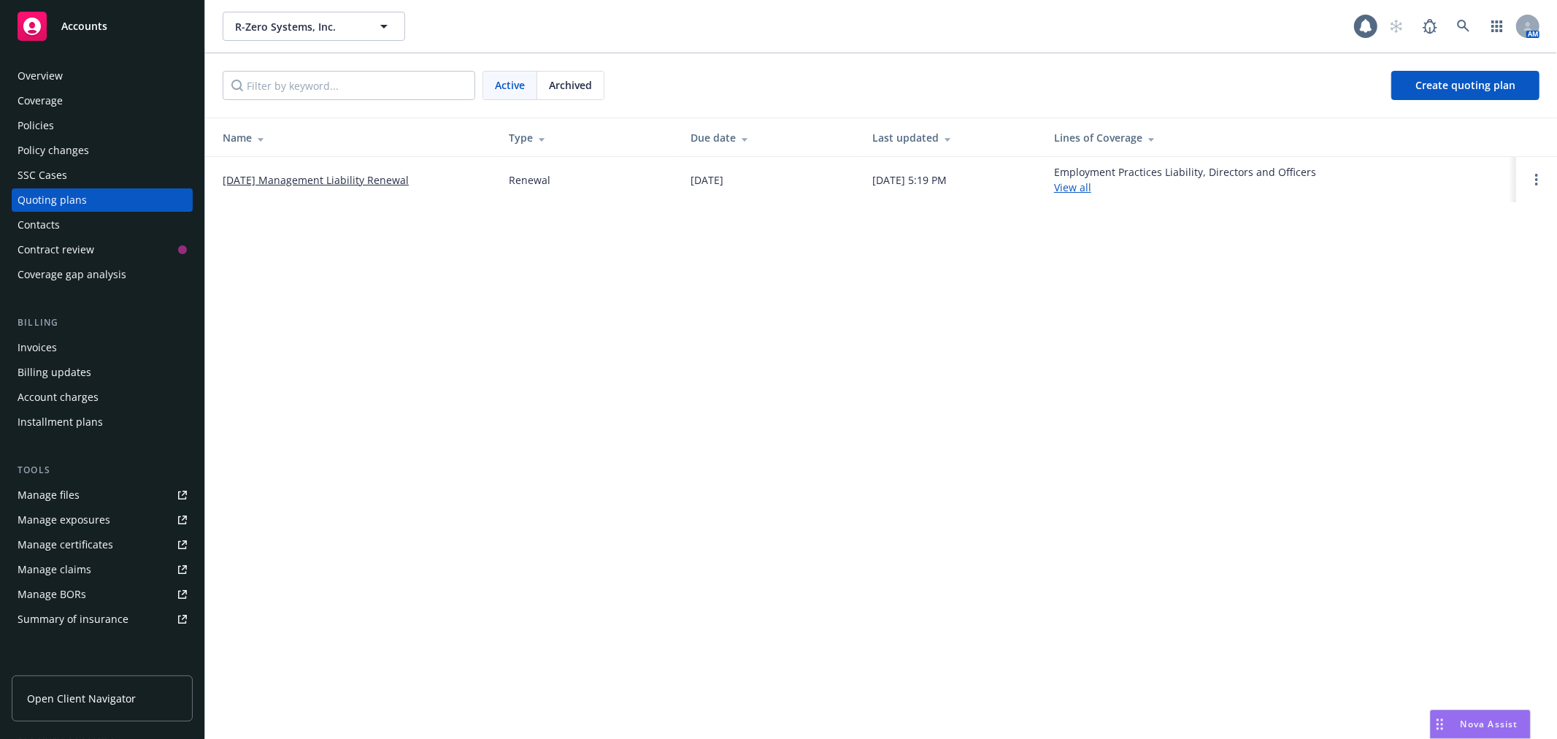
click at [569, 82] on span "Archived" at bounding box center [570, 84] width 43 height 15
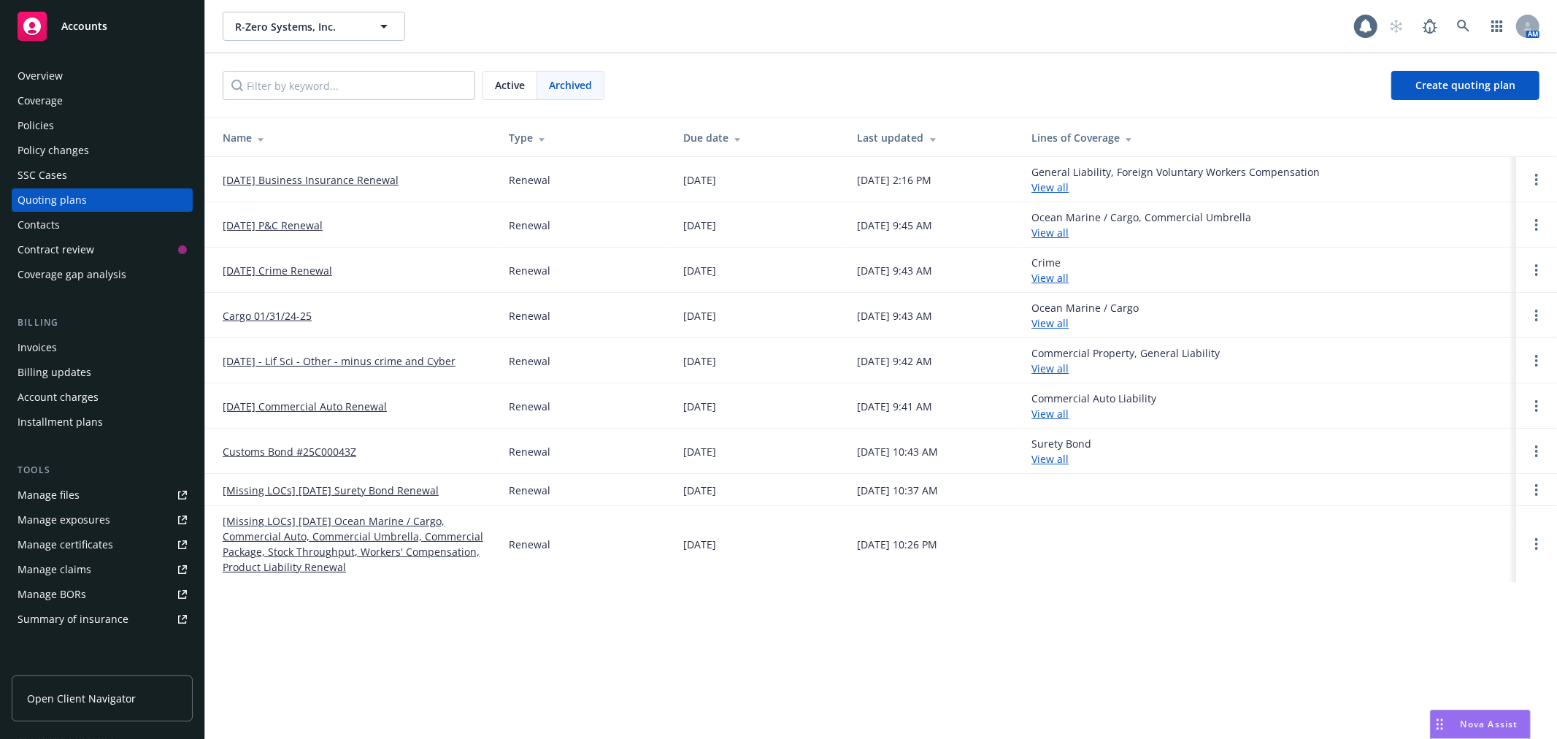
click at [304, 177] on link "[DATE] Business Insurance Renewal" at bounding box center [311, 179] width 176 height 15
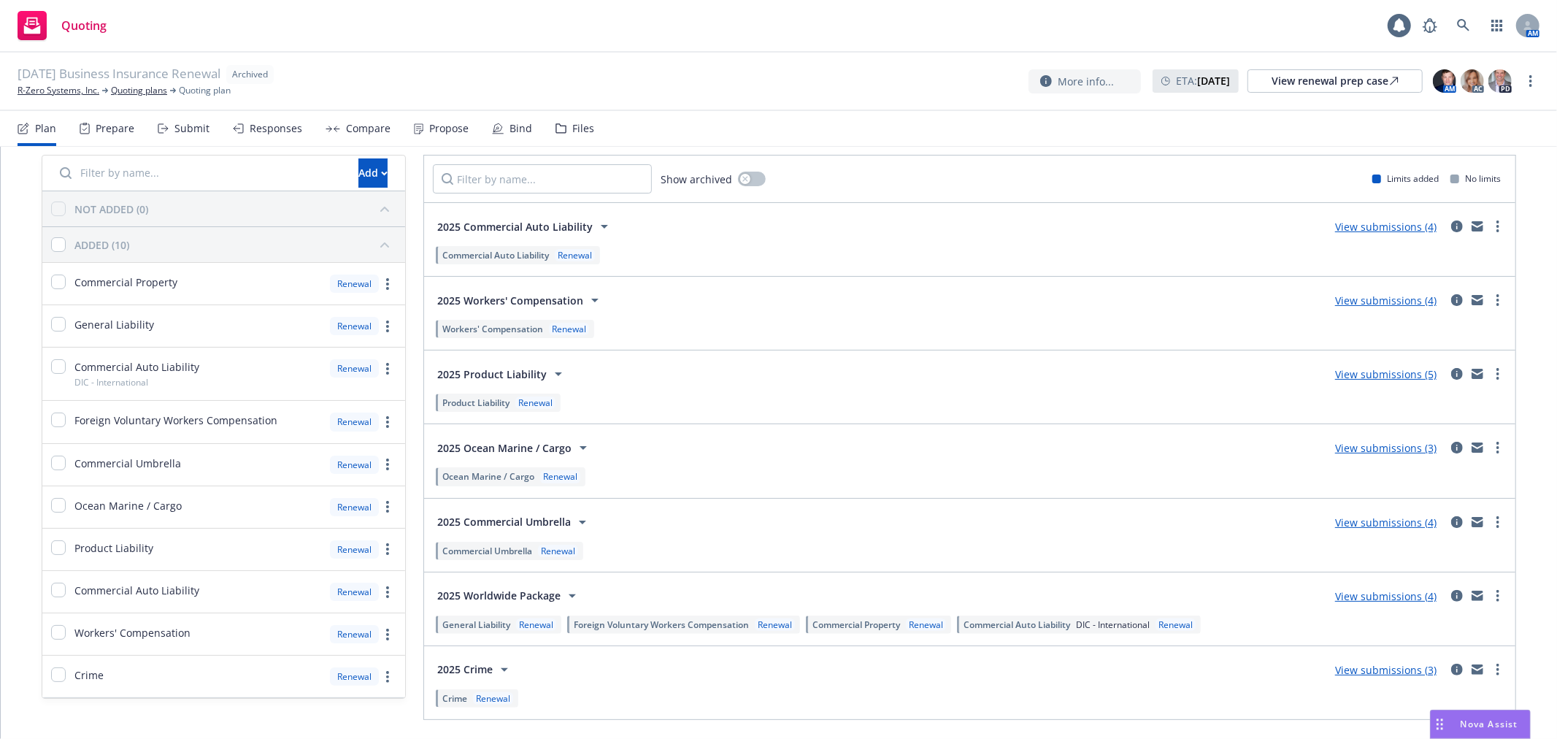
scroll to position [81, 0]
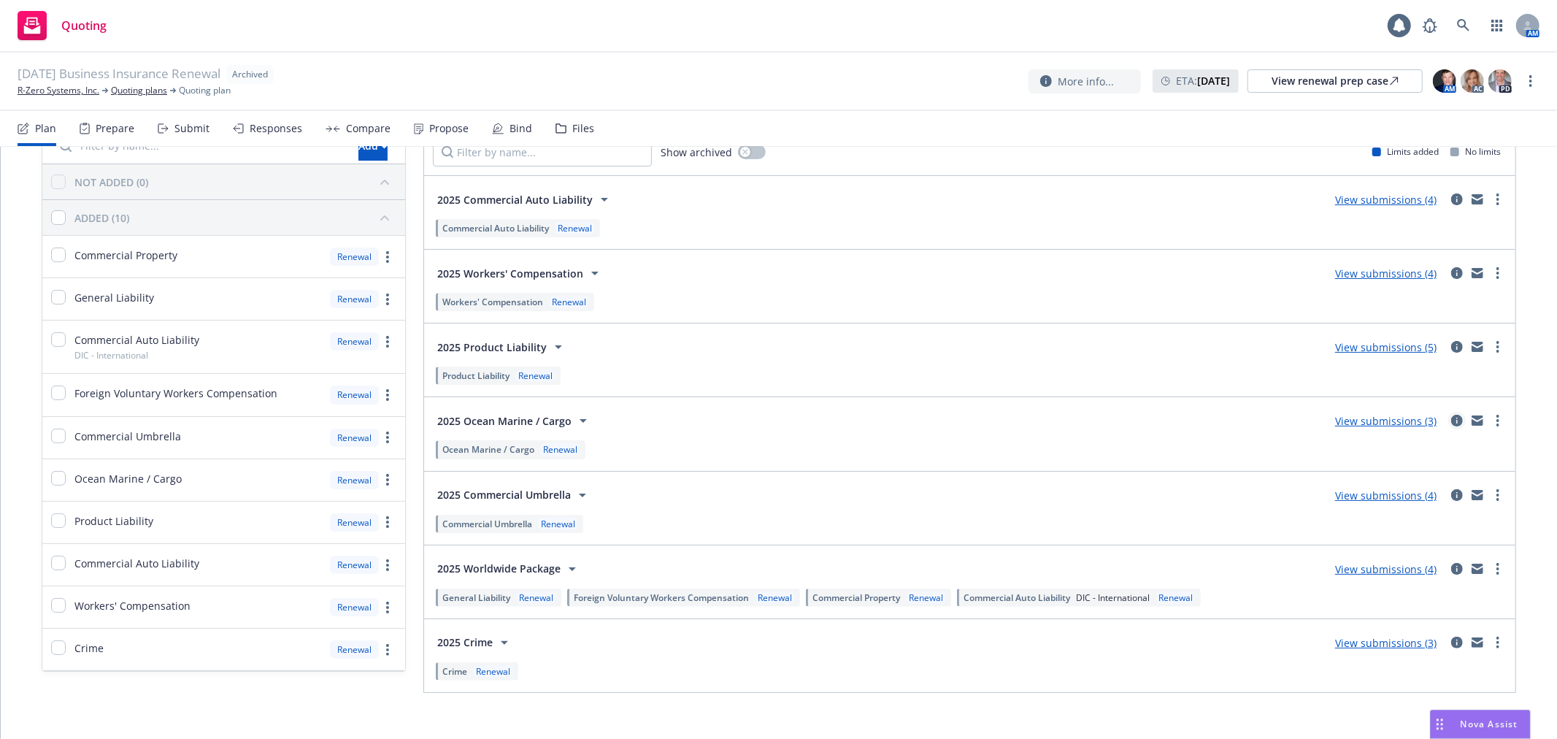
click at [1451, 421] on icon "circleInformation" at bounding box center [1457, 421] width 12 height 12
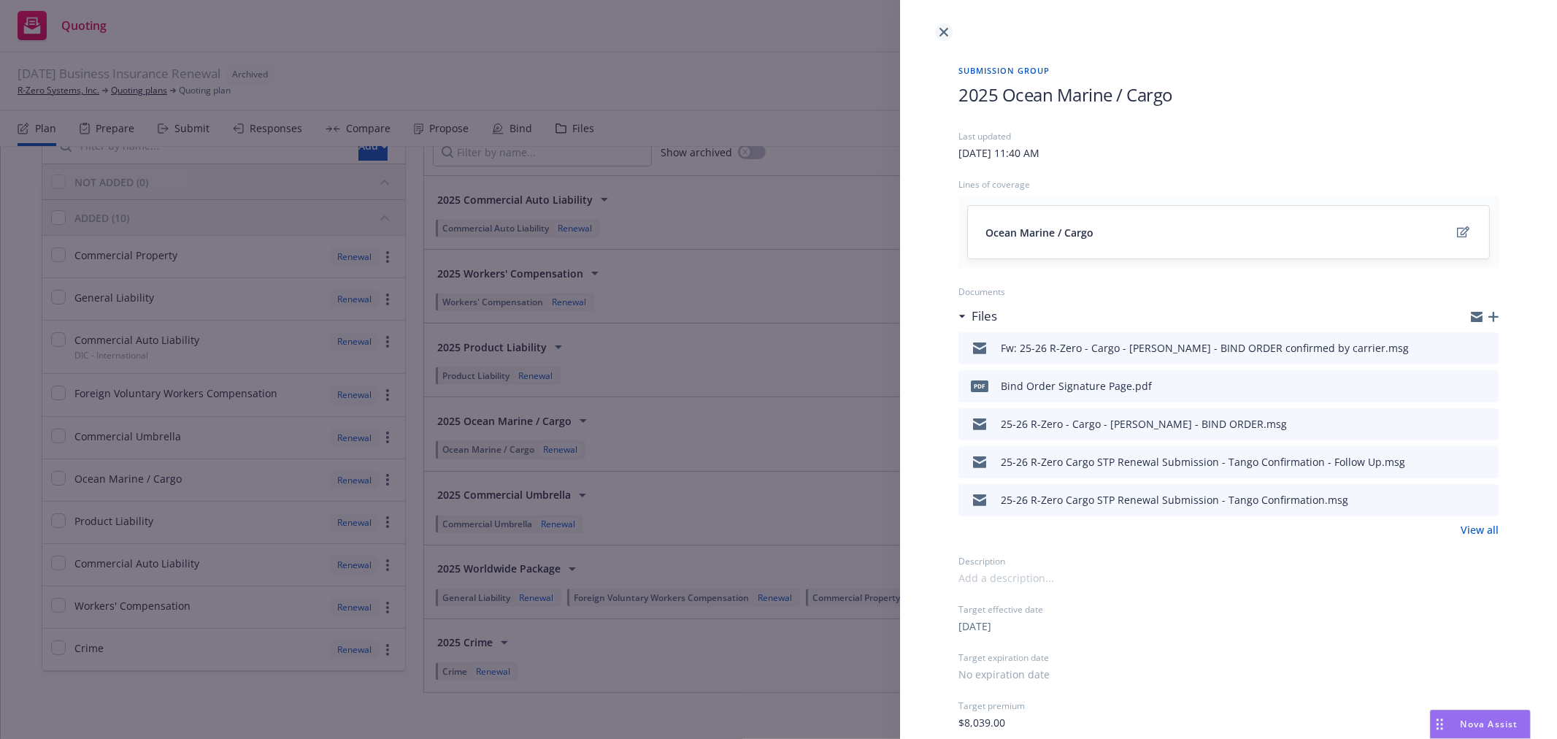
click at [947, 29] on icon "close" at bounding box center [943, 32] width 9 height 9
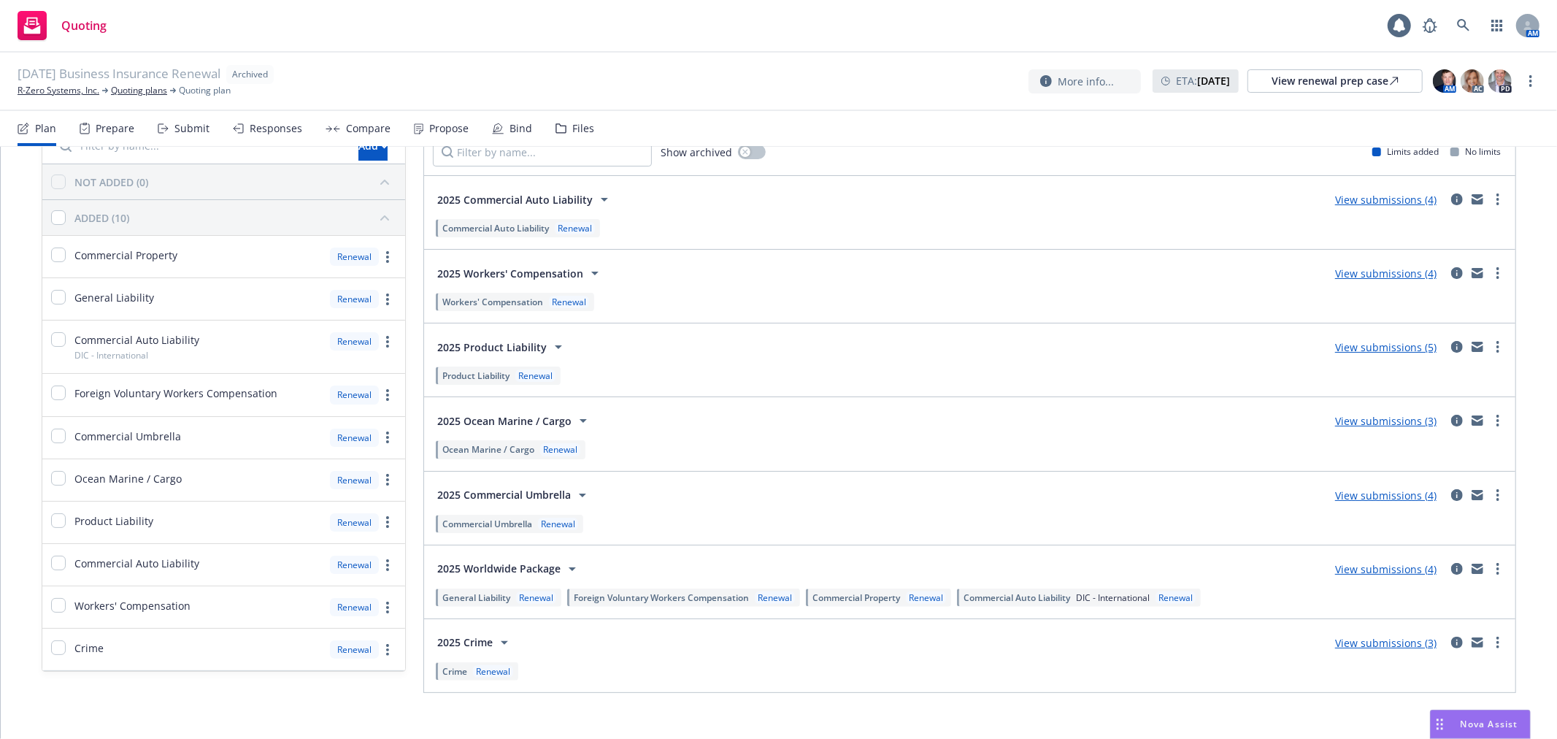
click at [1367, 419] on link "View submissions (3)" at bounding box center [1385, 421] width 101 height 14
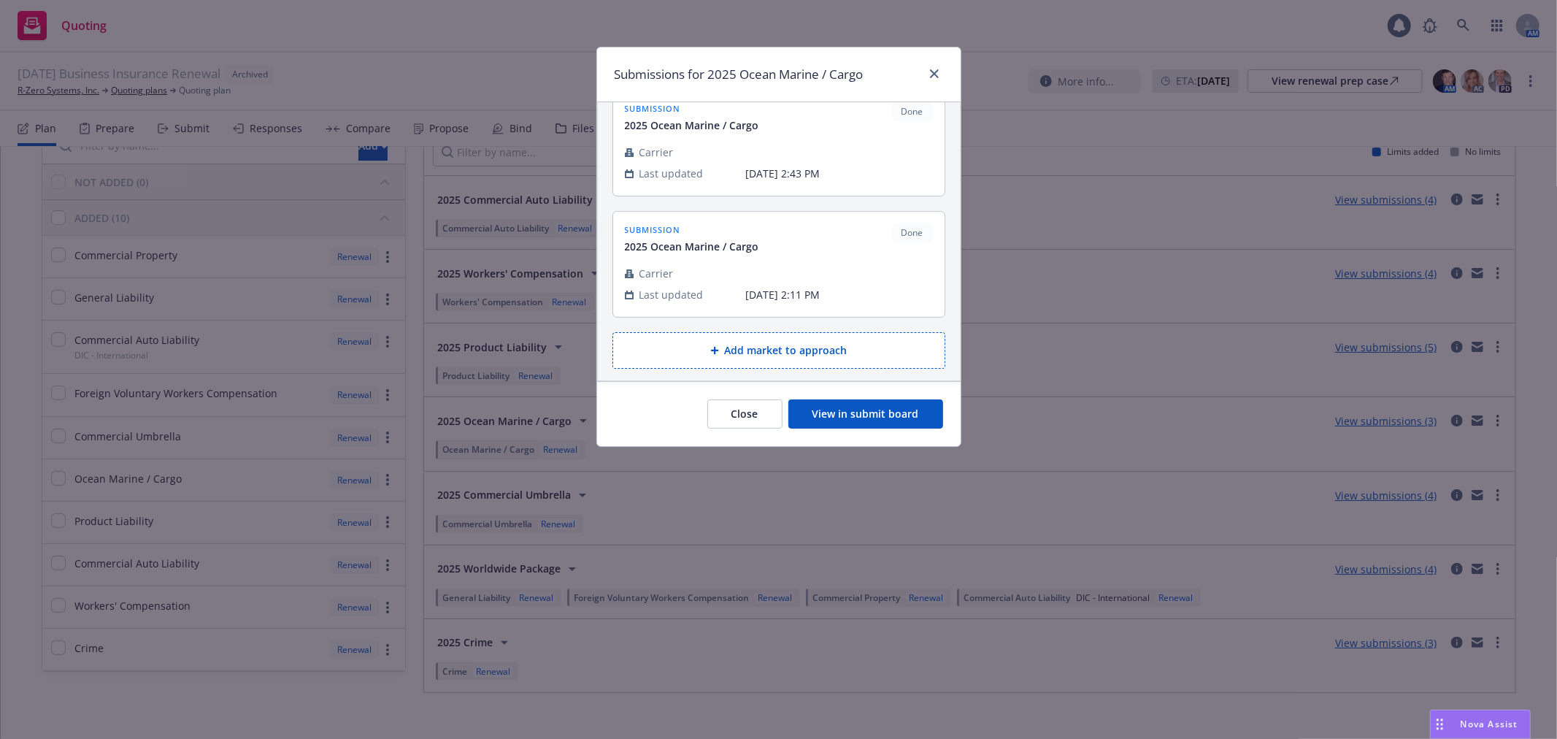
scroll to position [151, 0]
click at [126, 105] on div "Submissions for 2025 Ocean Marine / Cargo submission 2025 Ocean Marine / Cargo …" at bounding box center [778, 369] width 1557 height 739
click at [185, 128] on div "Submissions for 2025 Ocean Marine / Cargo submission 2025 Ocean Marine / Cargo …" at bounding box center [778, 369] width 1557 height 739
drag, startPoint x: 946, startPoint y: 72, endPoint x: 932, endPoint y: 72, distance: 13.9
click at [945, 72] on div "Submissions for 2025 Ocean Marine / Cargo" at bounding box center [778, 74] width 363 height 55
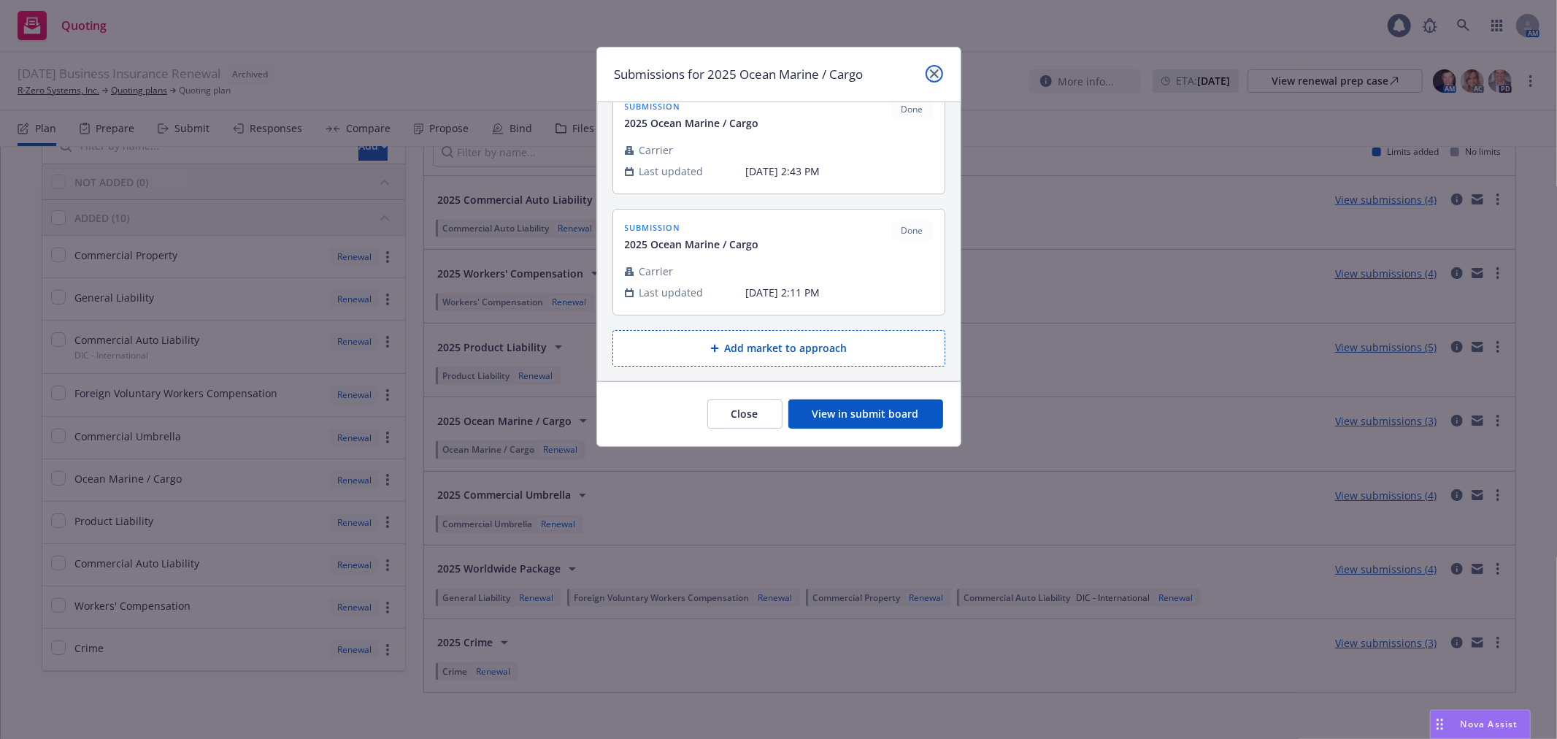
click at [932, 72] on icon "close" at bounding box center [934, 73] width 9 height 9
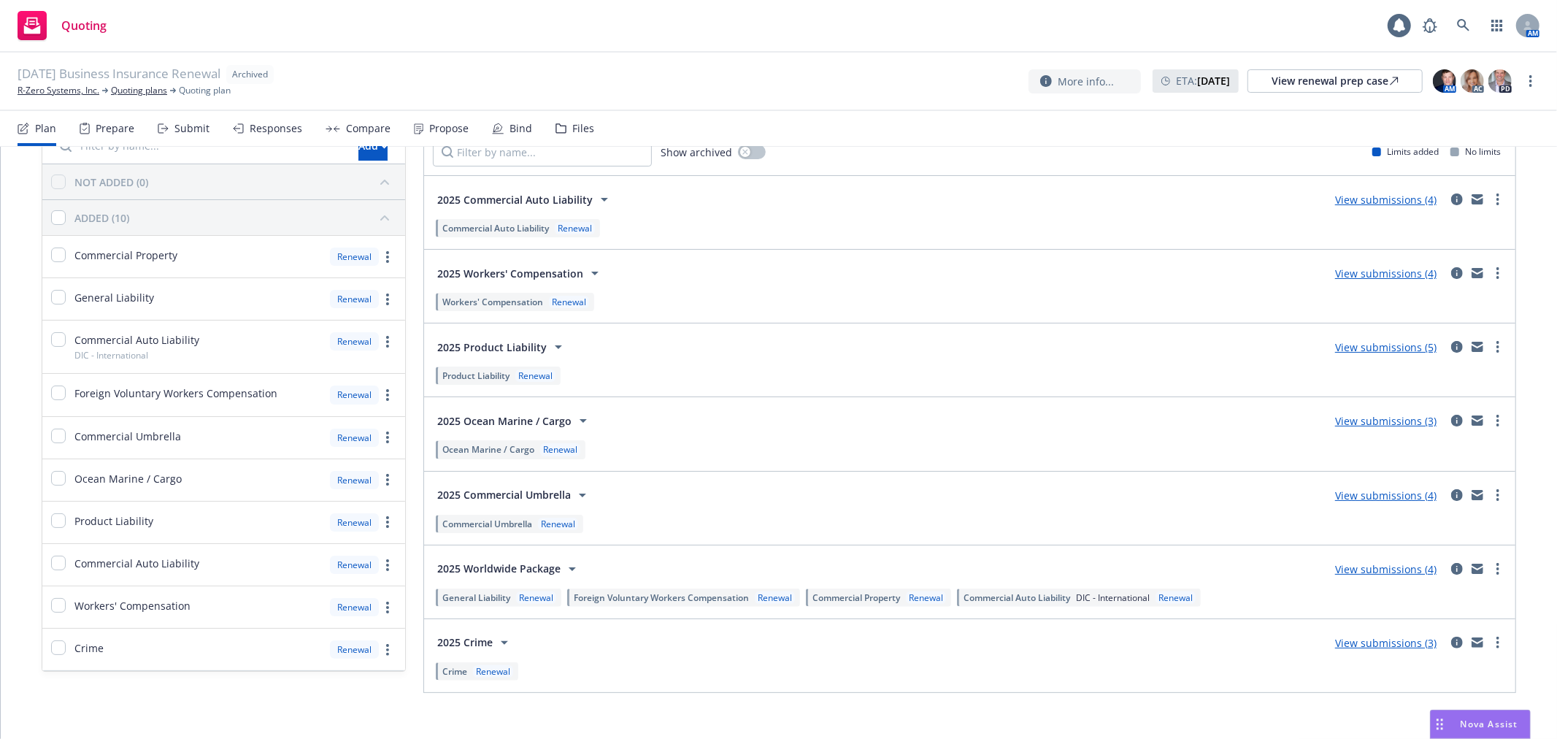
click at [182, 125] on div "Submit" at bounding box center [191, 129] width 35 height 12
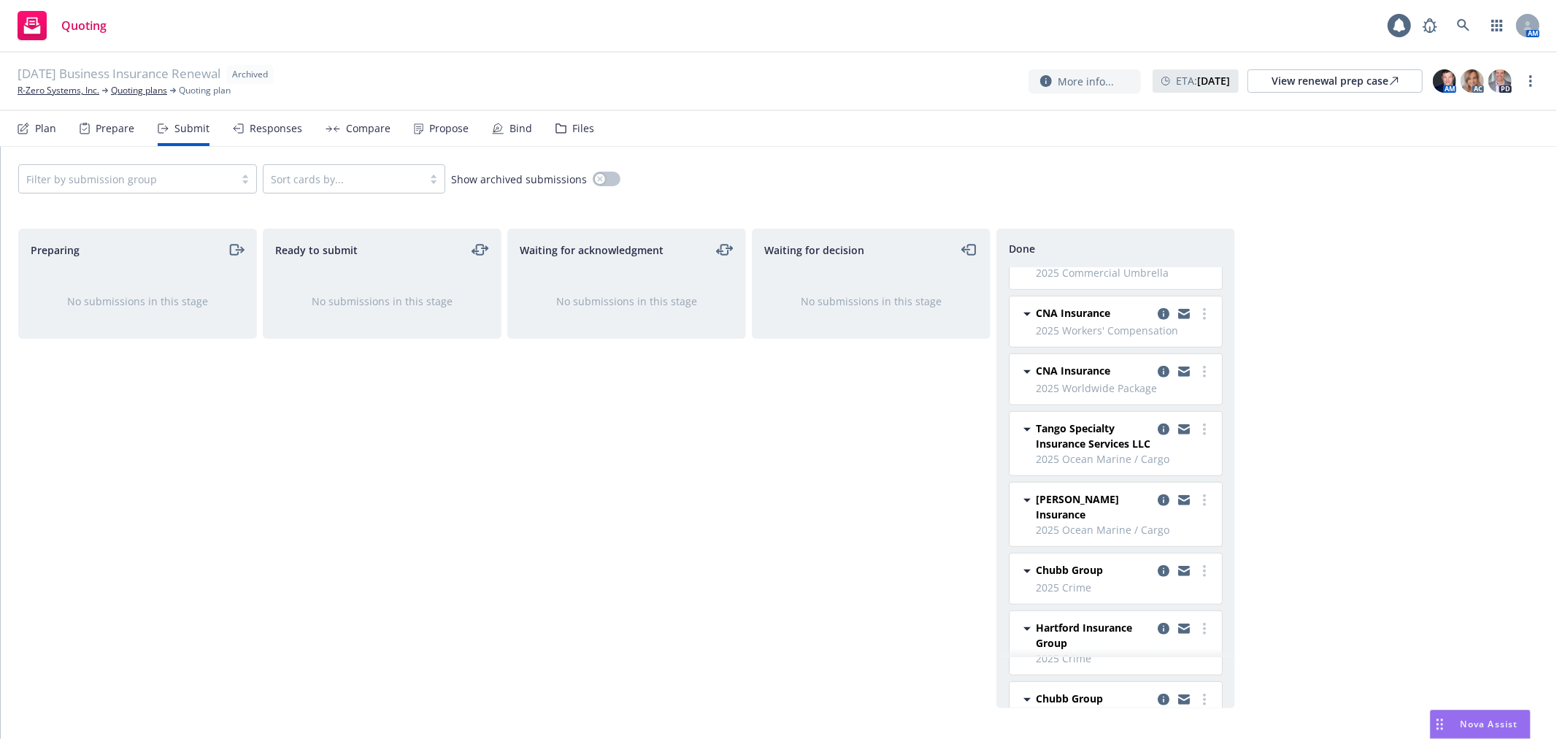
scroll to position [811, 0]
